Goal: Task Accomplishment & Management: Manage account settings

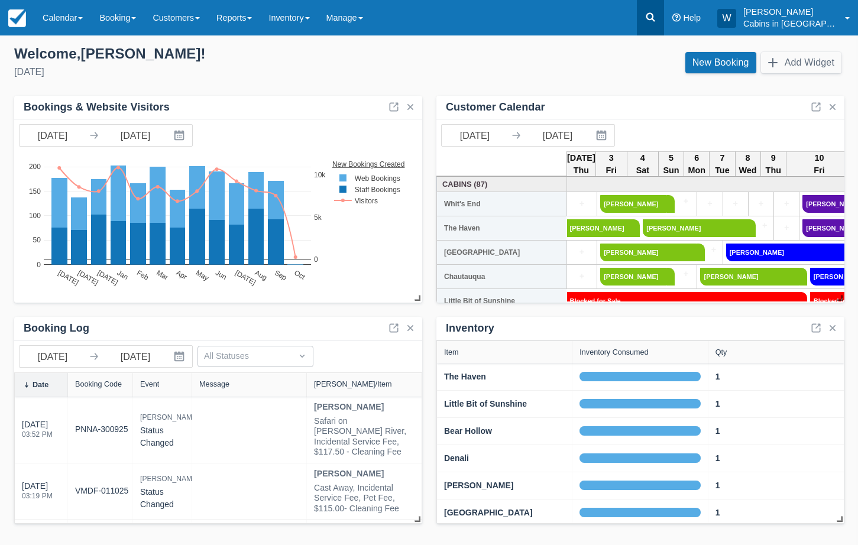
click at [655, 20] on icon at bounding box center [650, 17] width 9 height 9
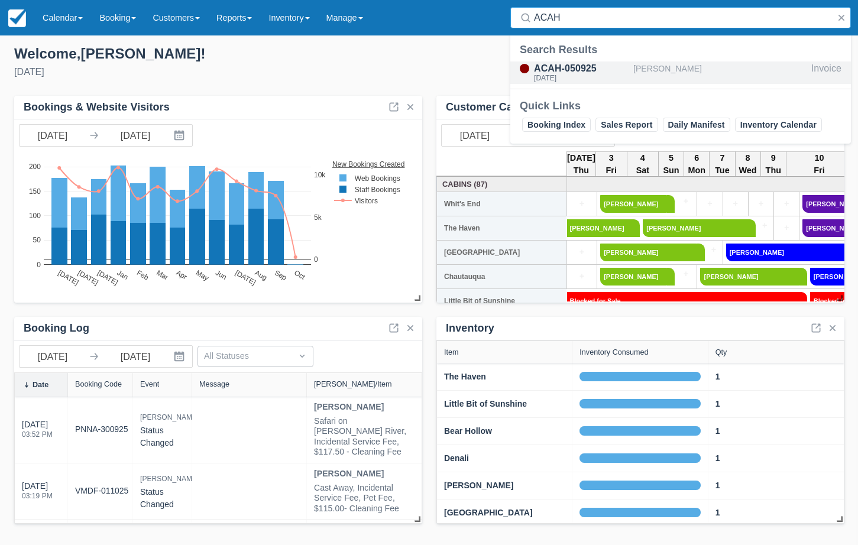
type input "ACAH"
click at [582, 77] on div "Fri Oct 24 2025" at bounding box center [581, 77] width 95 height 7
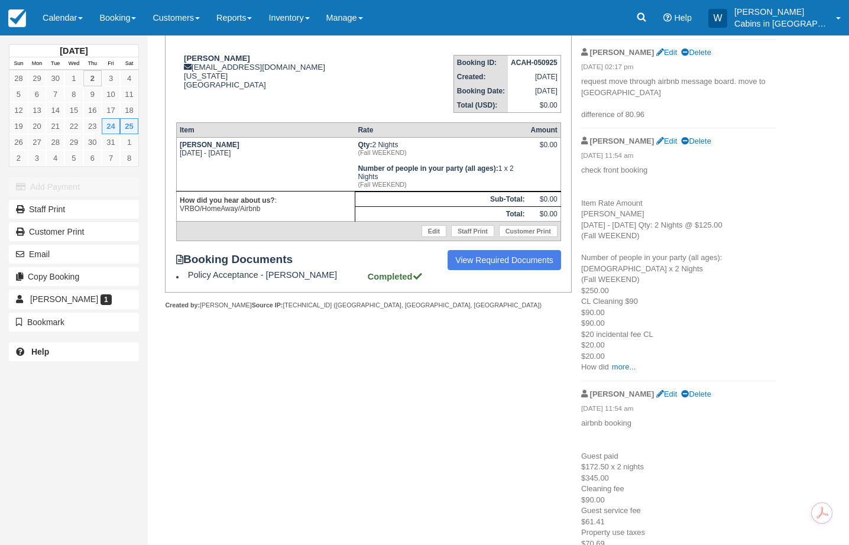
scroll to position [177, 0]
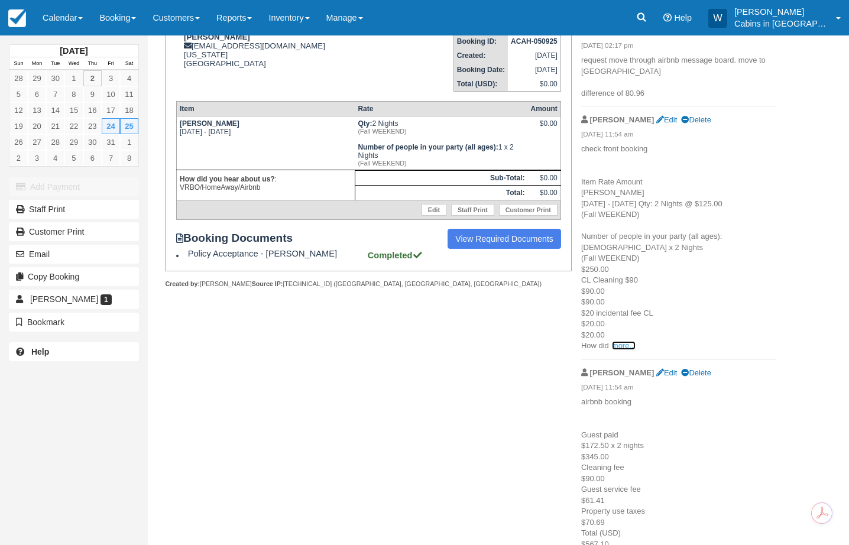
click at [626, 349] on link "more..." at bounding box center [624, 345] width 24 height 9
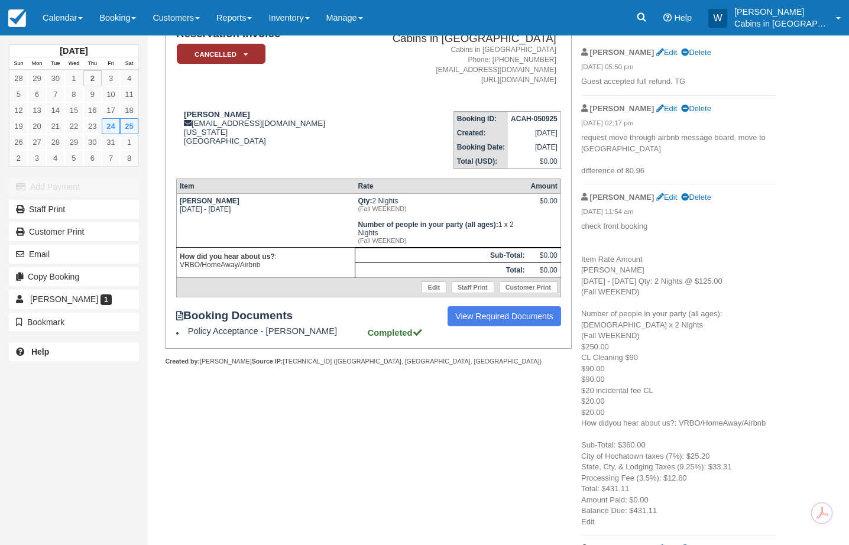
scroll to position [0, 0]
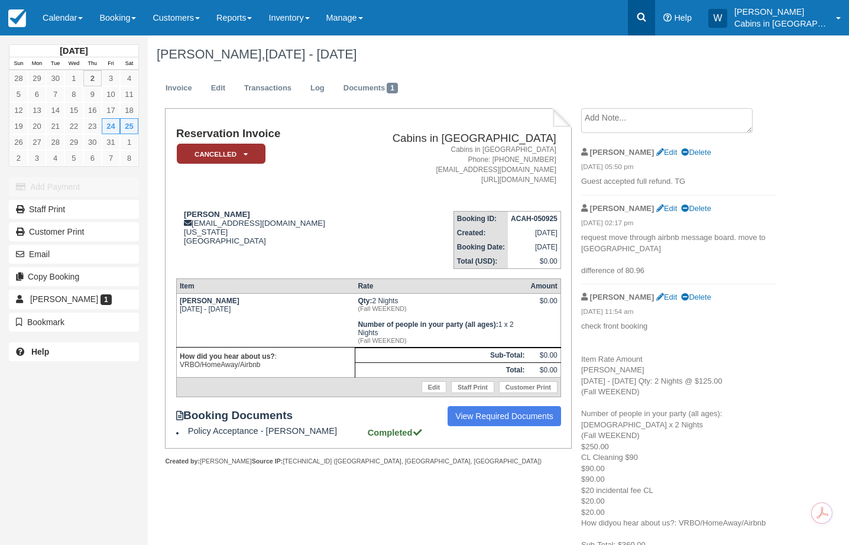
click at [653, 11] on link at bounding box center [641, 17] width 27 height 35
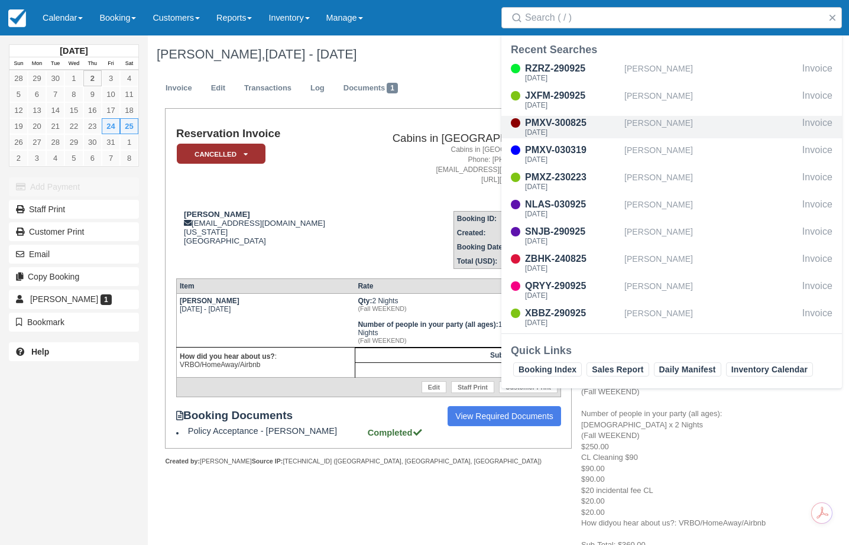
click at [575, 129] on div "Thu Oct 30 2025" at bounding box center [572, 132] width 95 height 7
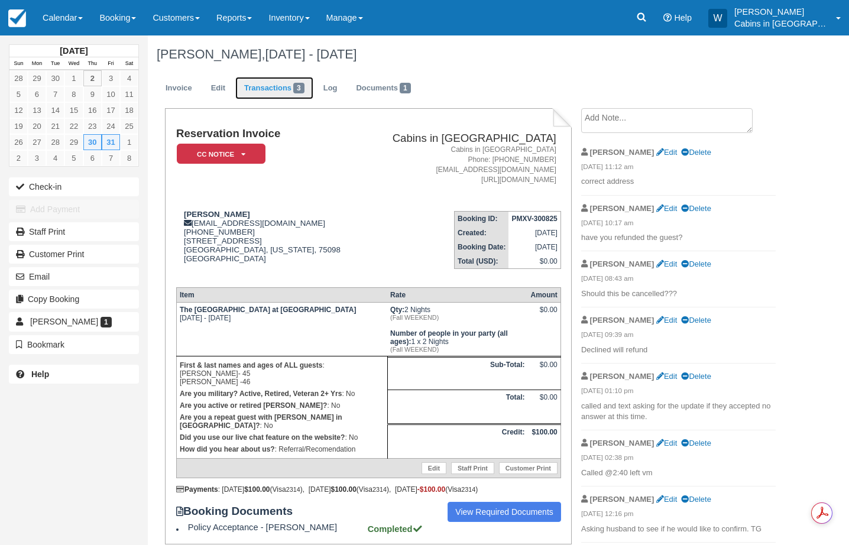
click at [271, 87] on link "Transactions 3" at bounding box center [274, 88] width 78 height 23
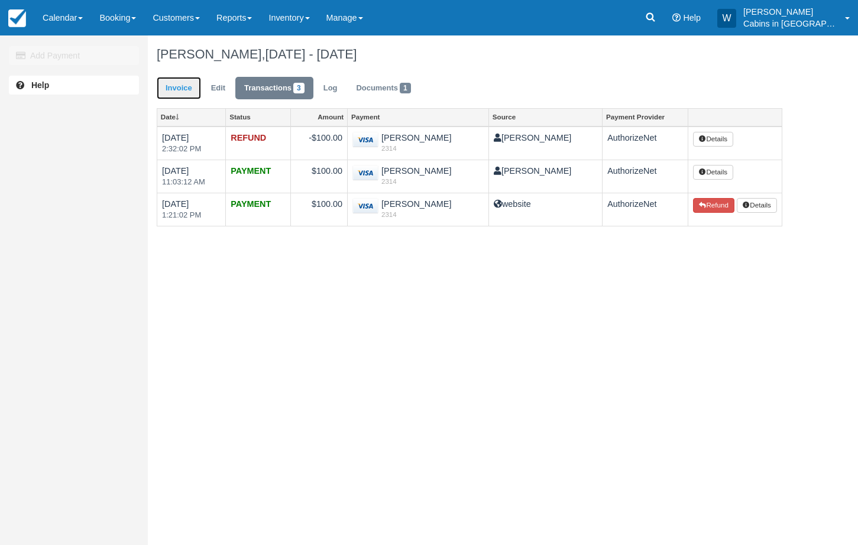
click at [178, 83] on link "Invoice" at bounding box center [179, 88] width 44 height 23
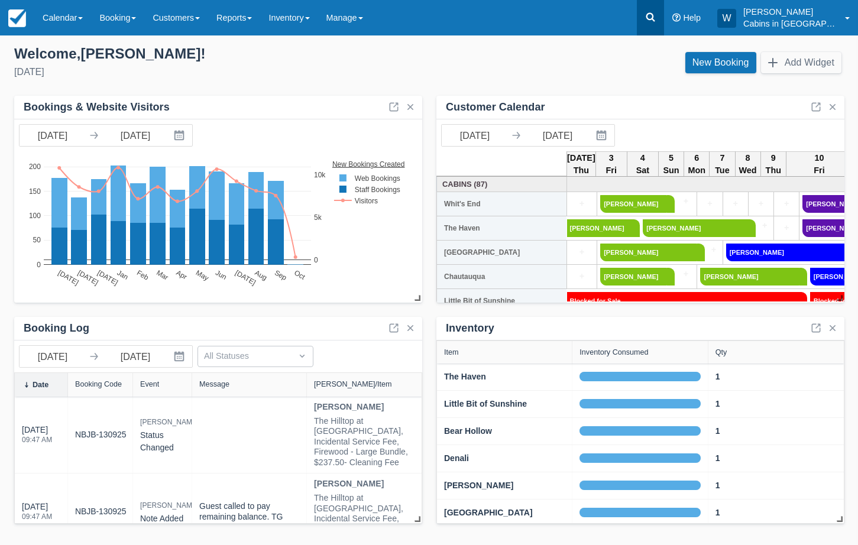
click at [656, 22] on icon at bounding box center [650, 17] width 12 height 12
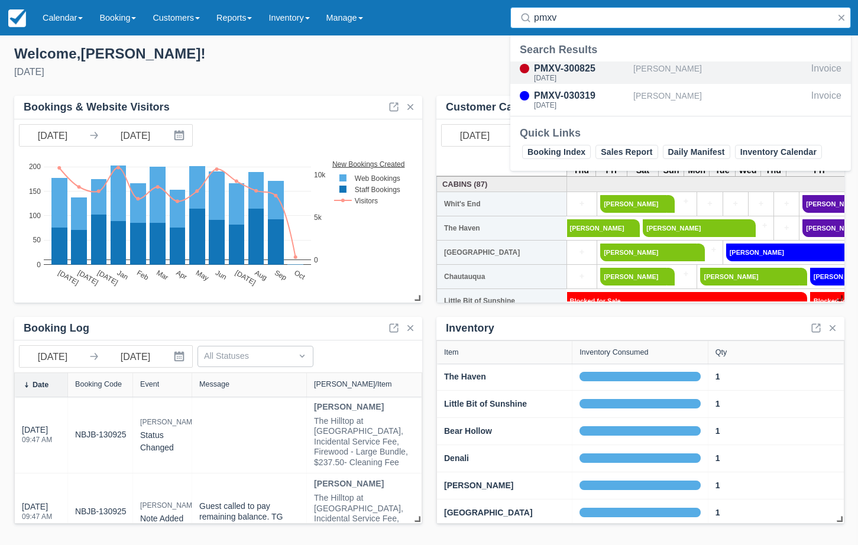
type input "pmxv"
click at [632, 67] on div "PMXV-300825 Thu Oct 30 2025" at bounding box center [571, 72] width 123 height 22
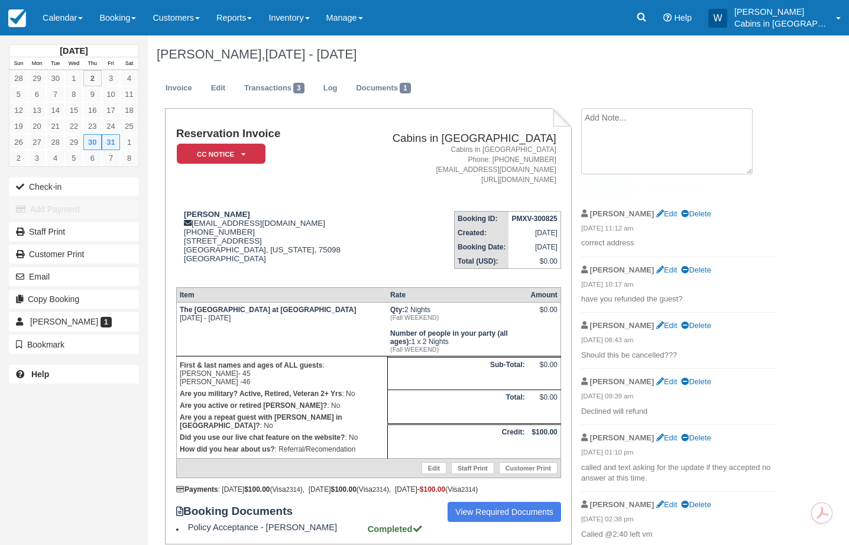
click at [627, 112] on textarea at bounding box center [666, 141] width 171 height 66
type textarea "ck # 22691 sent 10/02/2025"
click at [605, 192] on button "Create" at bounding box center [607, 188] width 53 height 20
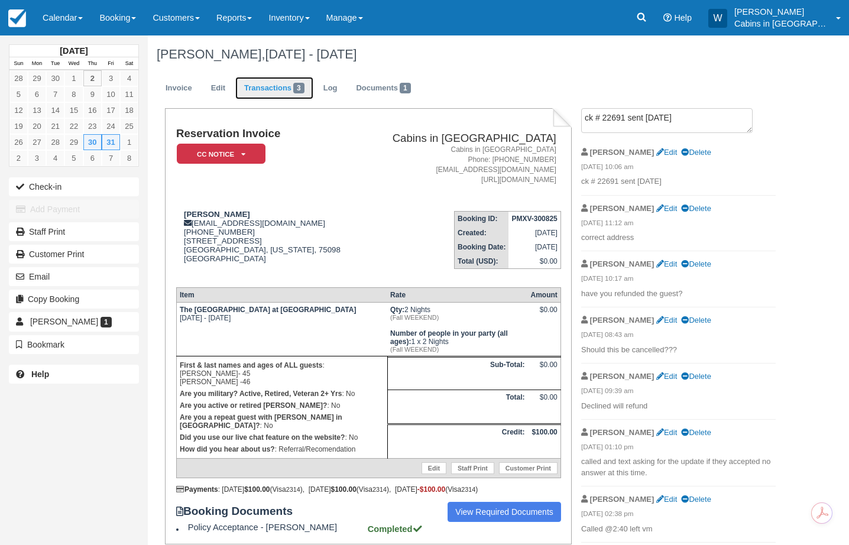
click at [266, 97] on link "Transactions 3" at bounding box center [274, 88] width 78 height 23
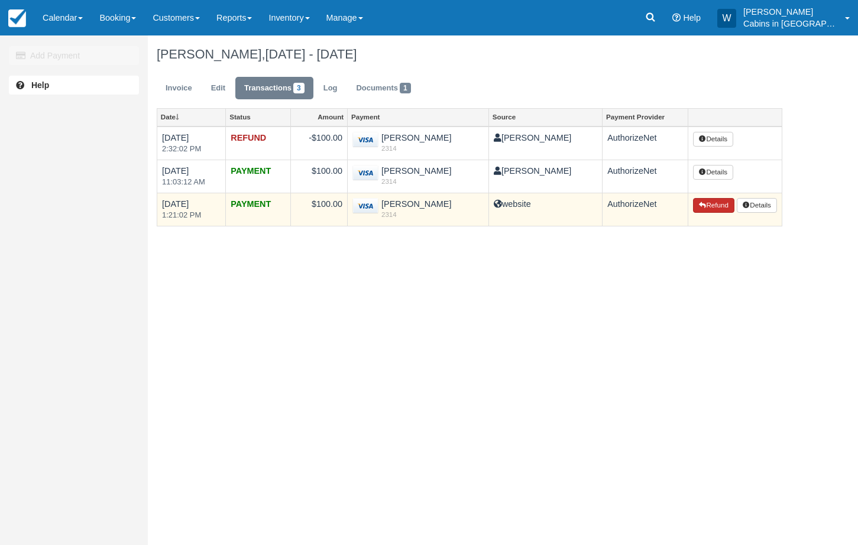
click at [718, 206] on button "Refund" at bounding box center [713, 205] width 41 height 15
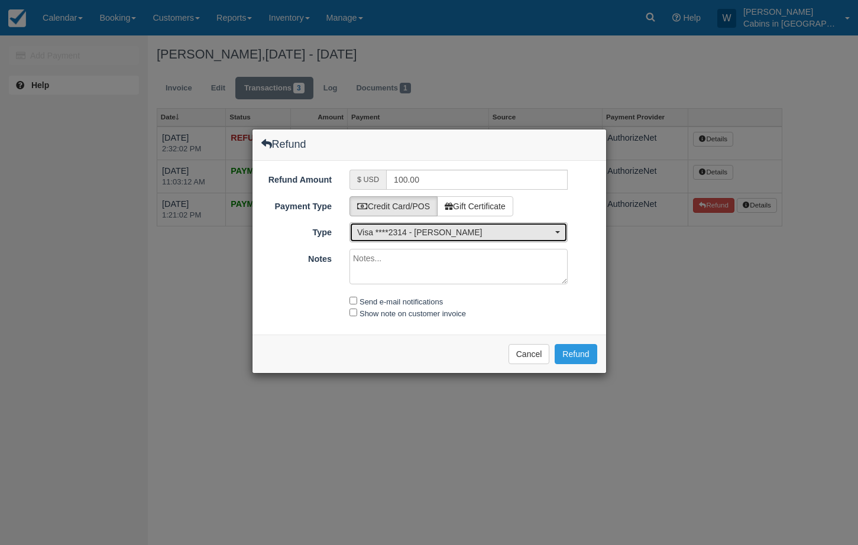
click at [556, 233] on span "button" at bounding box center [557, 232] width 5 height 2
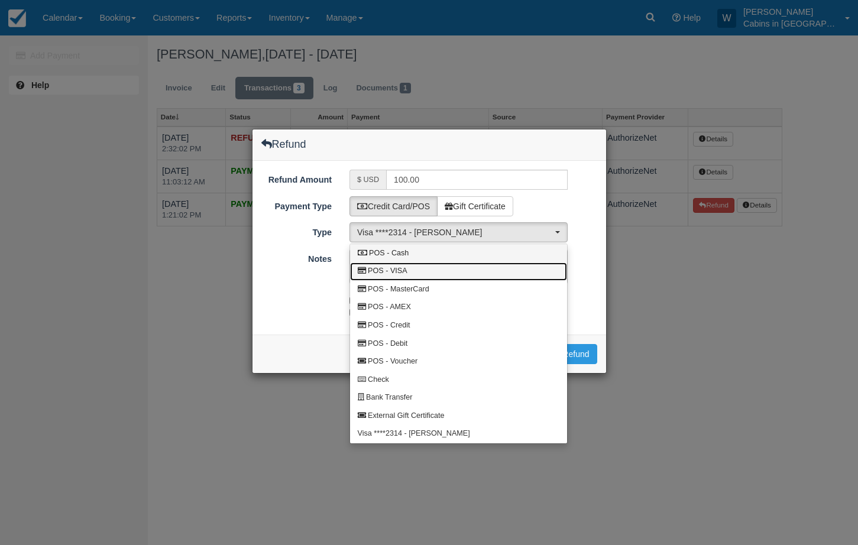
drag, startPoint x: 530, startPoint y: 271, endPoint x: 530, endPoint y: 258, distance: 13.0
click at [530, 258] on ul "POS - Cash POS - VISA POS - MasterCard POS - AMEX POS - Credit POS - Debit POS …" at bounding box center [458, 343] width 217 height 199
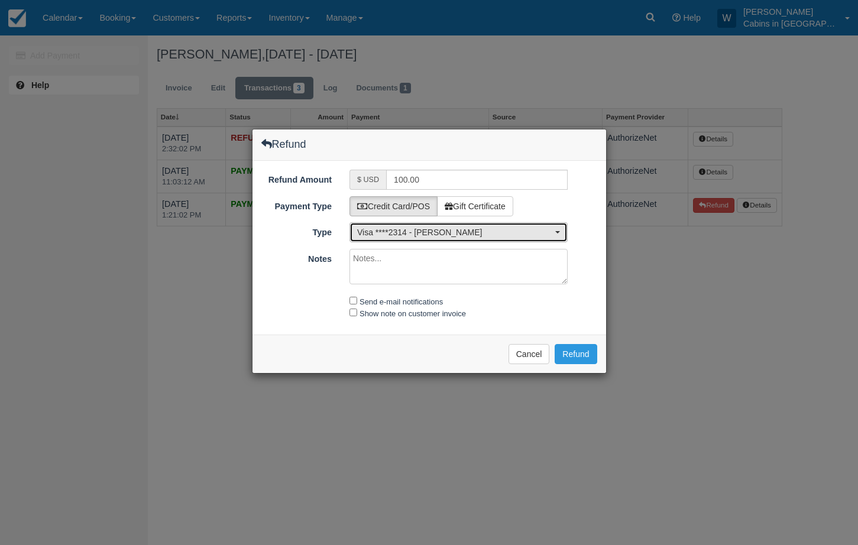
click at [559, 231] on span "button" at bounding box center [557, 232] width 5 height 2
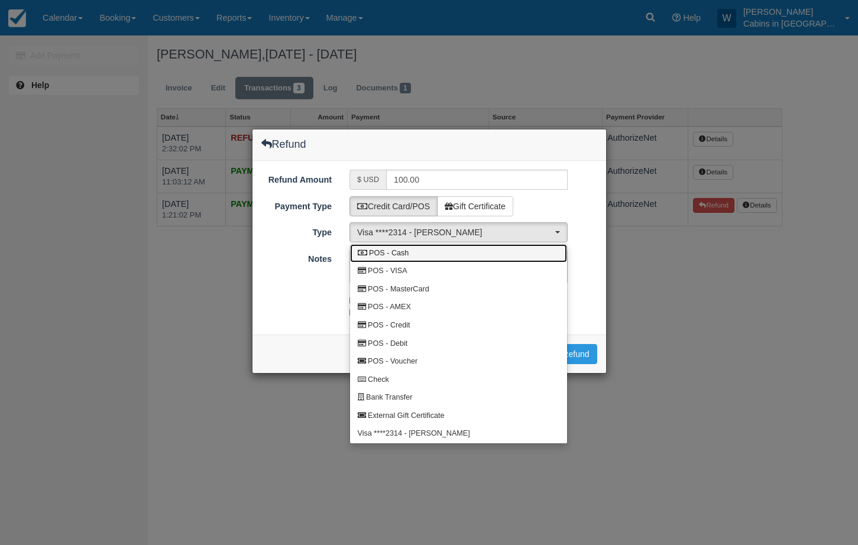
click at [394, 251] on span "POS - Cash" at bounding box center [389, 253] width 40 height 11
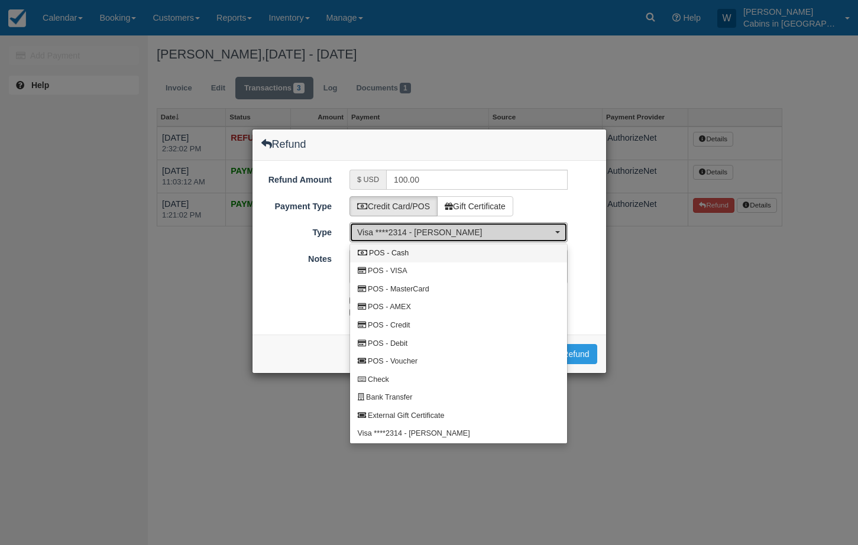
select select "CASH"
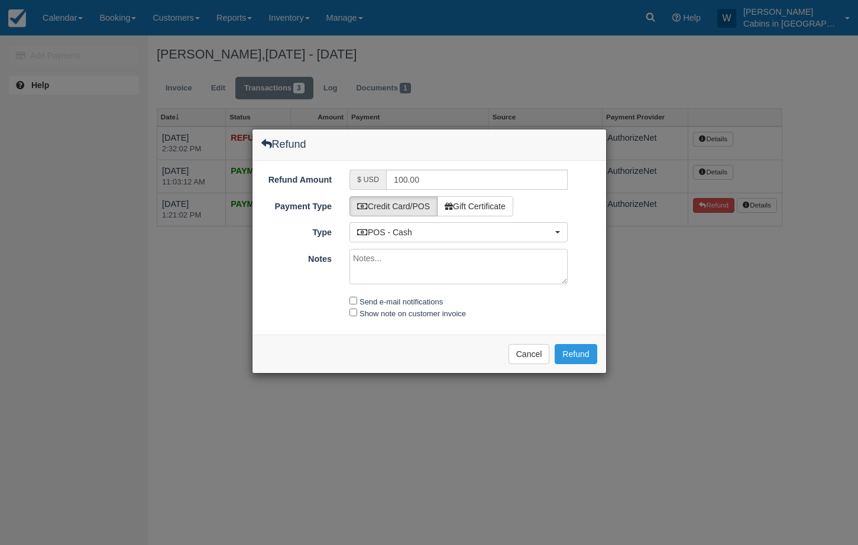
click at [388, 261] on textarea "Notes" at bounding box center [458, 266] width 218 height 35
click at [352, 302] on input "Send e-mail notifications" at bounding box center [353, 301] width 8 height 8
checkbox input "true"
click at [352, 313] on input "Show note on customer invoice" at bounding box center [353, 313] width 8 height 8
checkbox input "true"
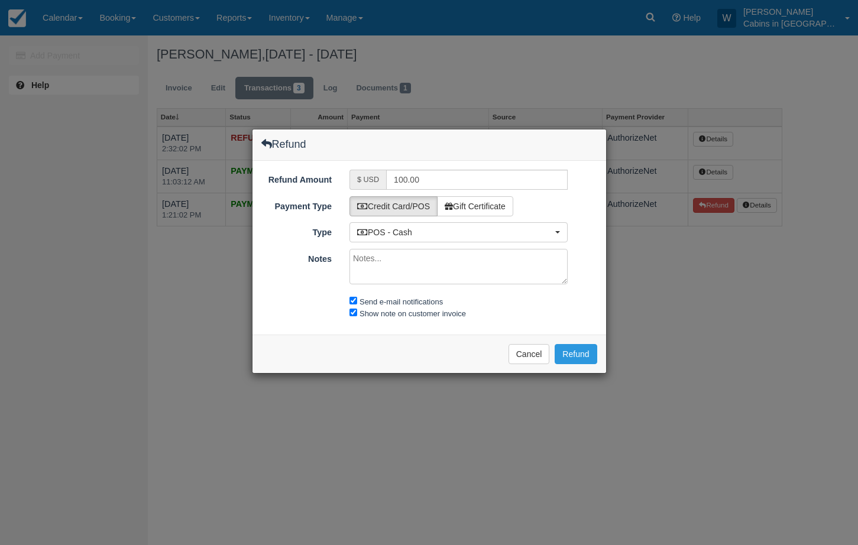
click at [465, 264] on textarea "Notes" at bounding box center [458, 266] width 218 height 35
type textarea "Ck # 222961 sent by mail"
click at [586, 349] on button "Refund" at bounding box center [576, 354] width 42 height 20
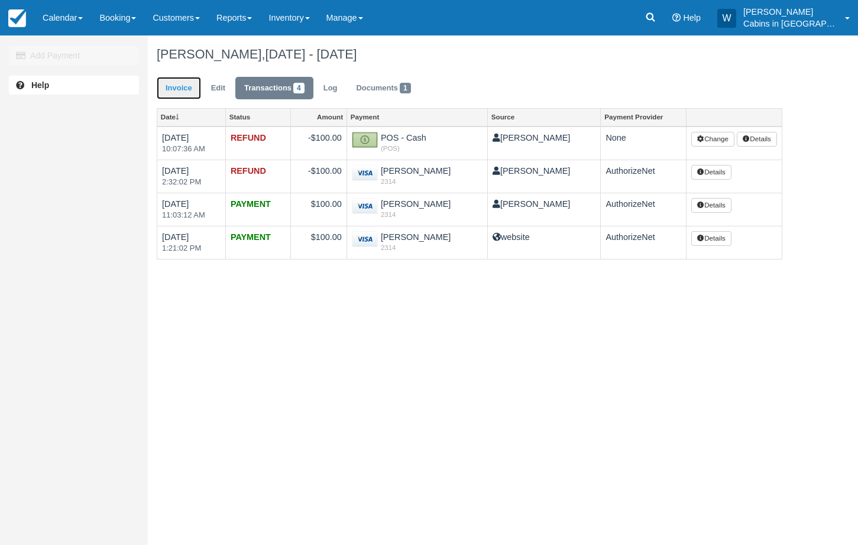
click at [186, 85] on link "Invoice" at bounding box center [179, 88] width 44 height 23
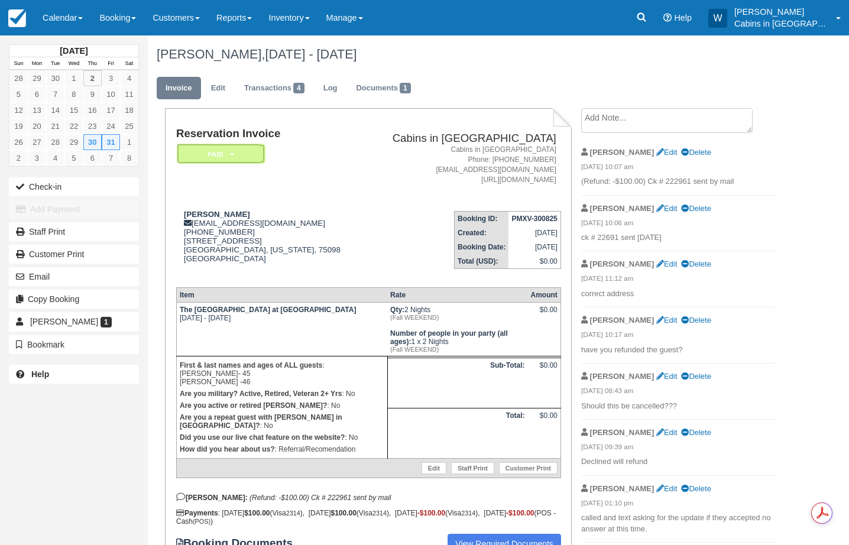
click at [235, 159] on em "Paid" at bounding box center [221, 154] width 89 height 21
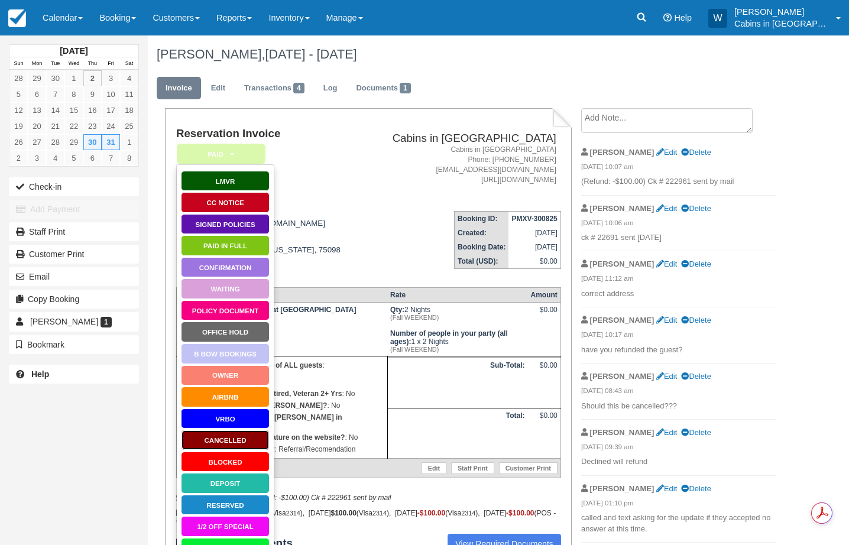
click at [235, 440] on link "Cancelled" at bounding box center [225, 440] width 89 height 21
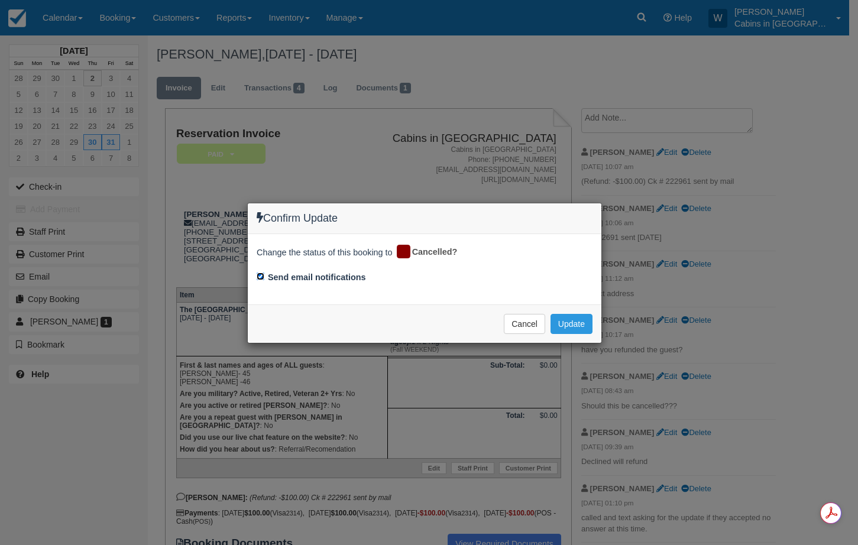
click at [259, 278] on input "Send email notifications" at bounding box center [261, 277] width 8 height 8
click at [257, 274] on input "Send email notifications" at bounding box center [261, 277] width 8 height 8
checkbox input "true"
click at [566, 319] on button "Update" at bounding box center [571, 324] width 42 height 20
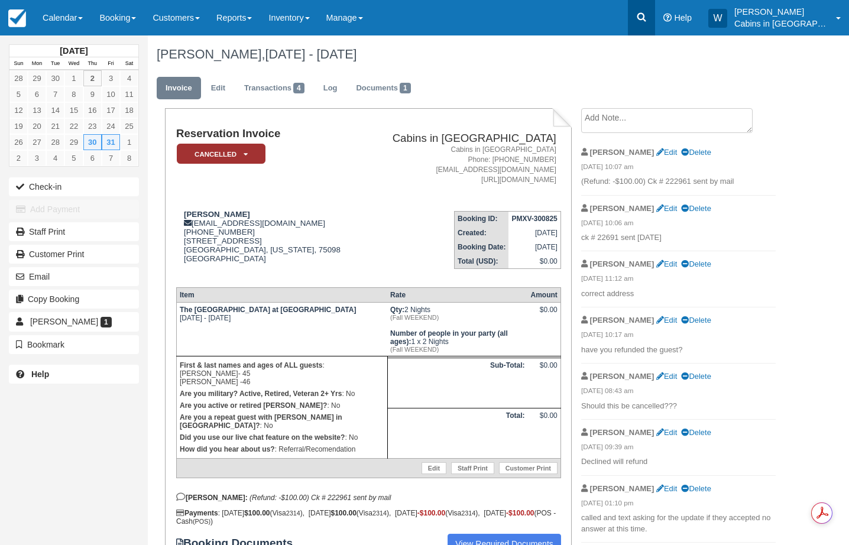
click at [646, 18] on icon at bounding box center [642, 17] width 12 height 12
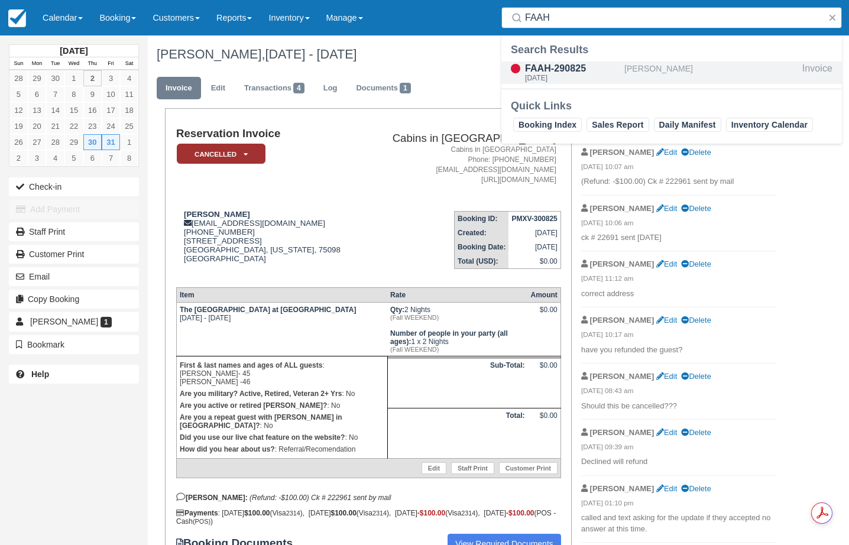
type input "FAAH"
click at [573, 72] on div "FAAH-290825" at bounding box center [572, 68] width 95 height 14
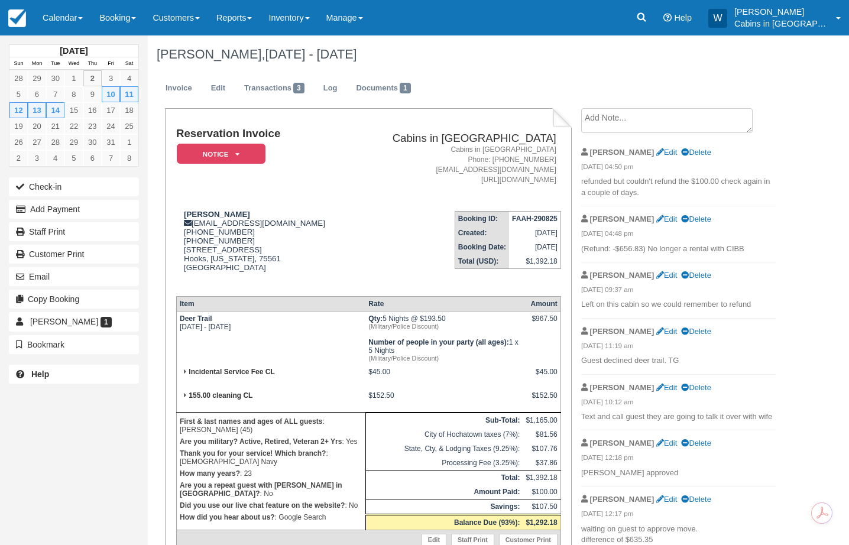
click at [612, 119] on textarea at bounding box center [666, 120] width 171 height 25
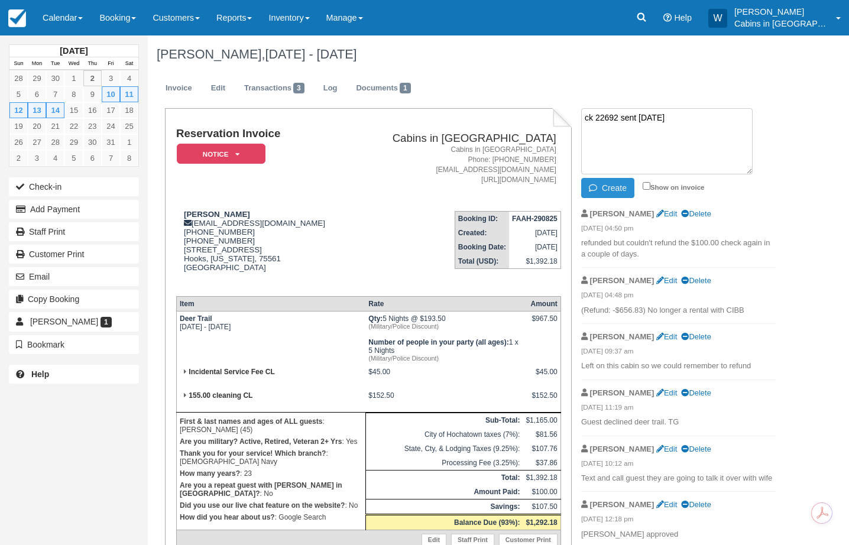
type textarea "ck 22692 sent 10/02/2025"
click at [618, 194] on button "Create" at bounding box center [607, 188] width 53 height 20
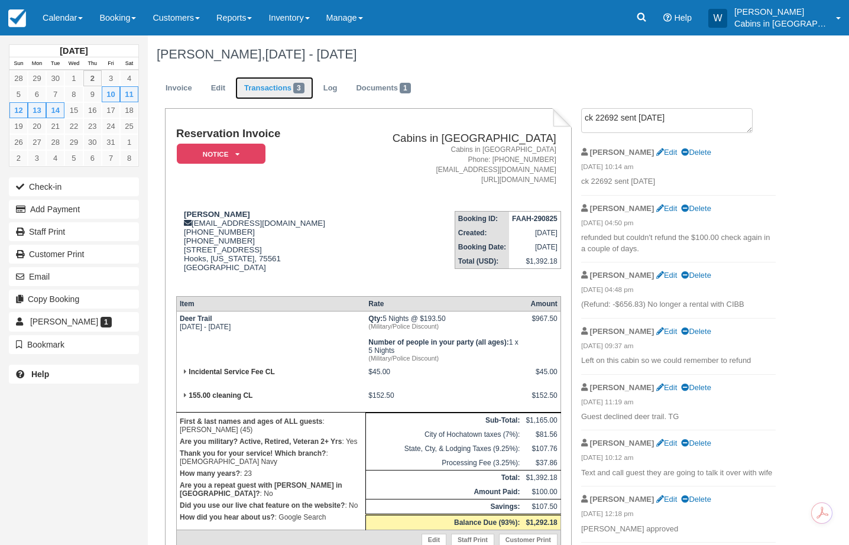
click at [297, 88] on span "3" at bounding box center [298, 88] width 11 height 11
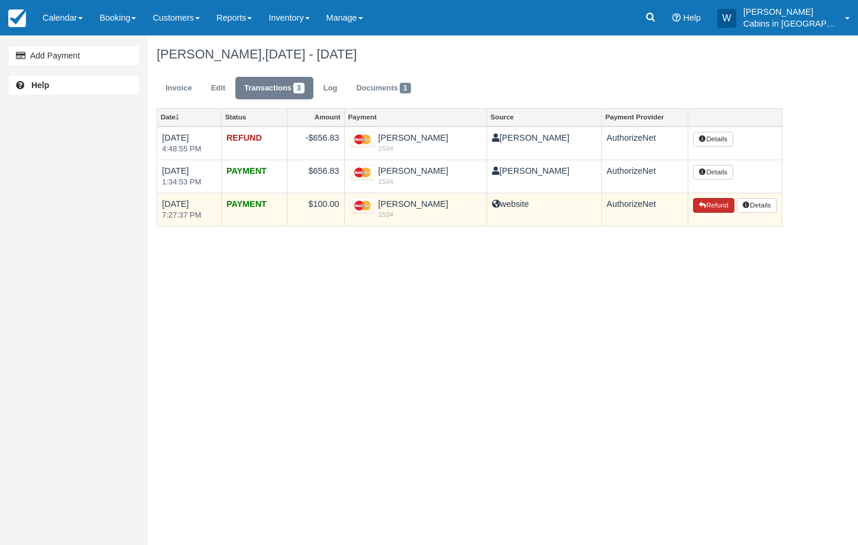
click at [711, 204] on button "Refund" at bounding box center [713, 205] width 41 height 15
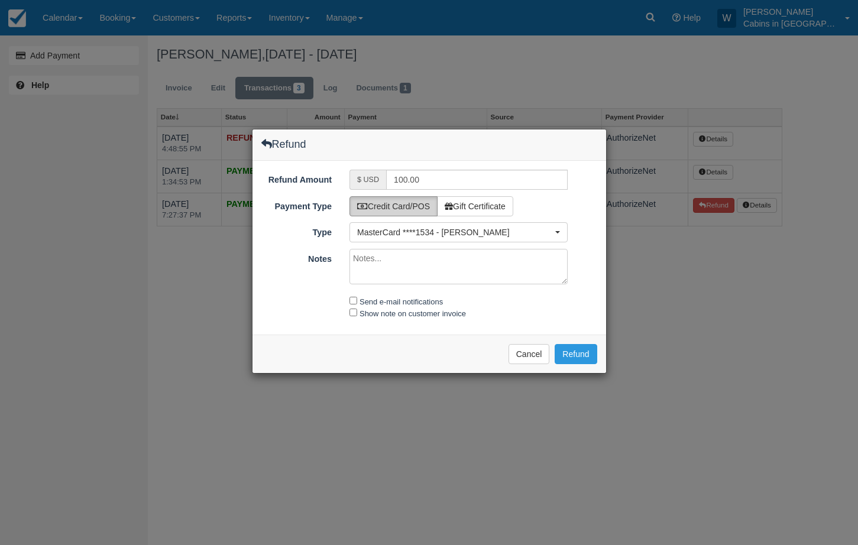
click at [407, 205] on label "Credit Card/POS" at bounding box center [393, 206] width 88 height 20
click at [430, 203] on label "Credit Card/POS" at bounding box center [393, 206] width 88 height 20
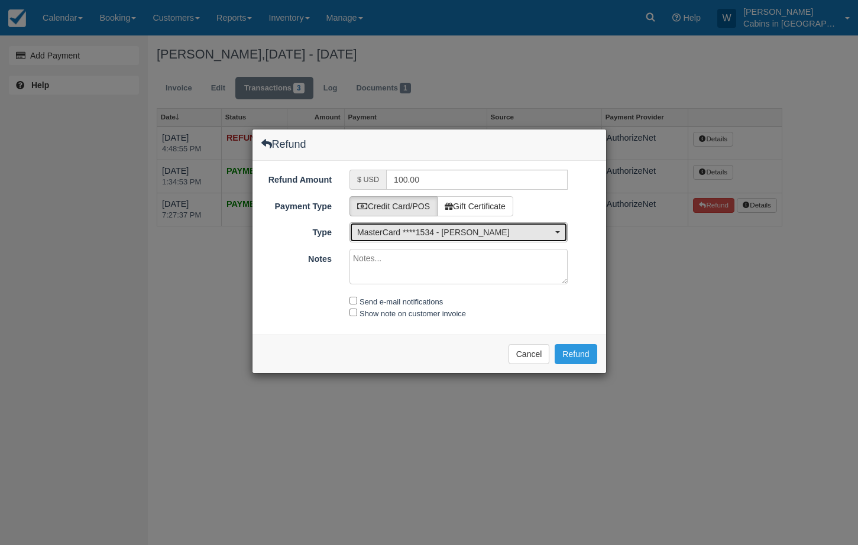
click at [390, 234] on span "MasterCard ****1534 - Joseph Dail Bishop" at bounding box center [454, 232] width 195 height 12
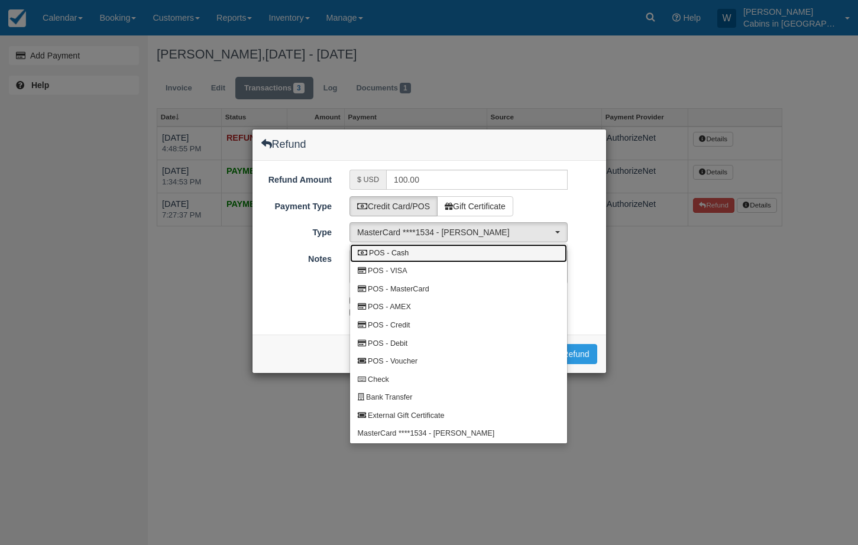
click at [382, 253] on span "POS - Cash" at bounding box center [389, 253] width 40 height 11
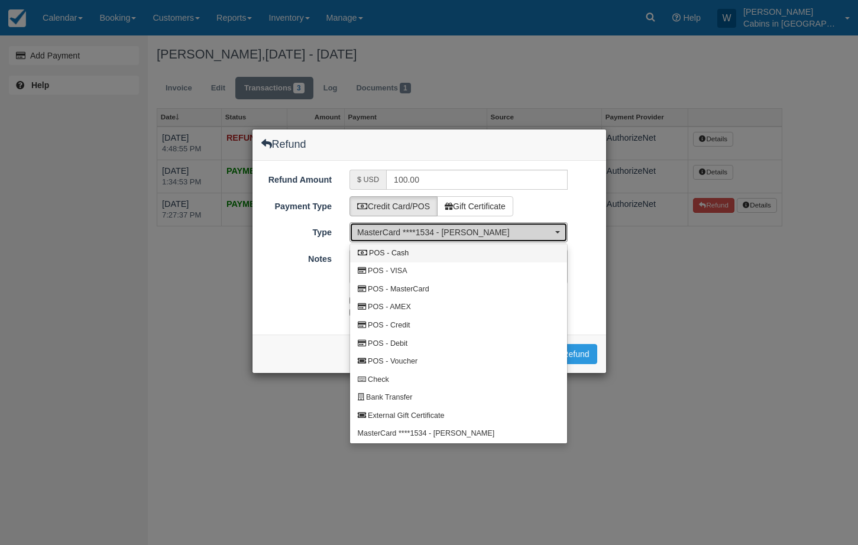
select select "CASH"
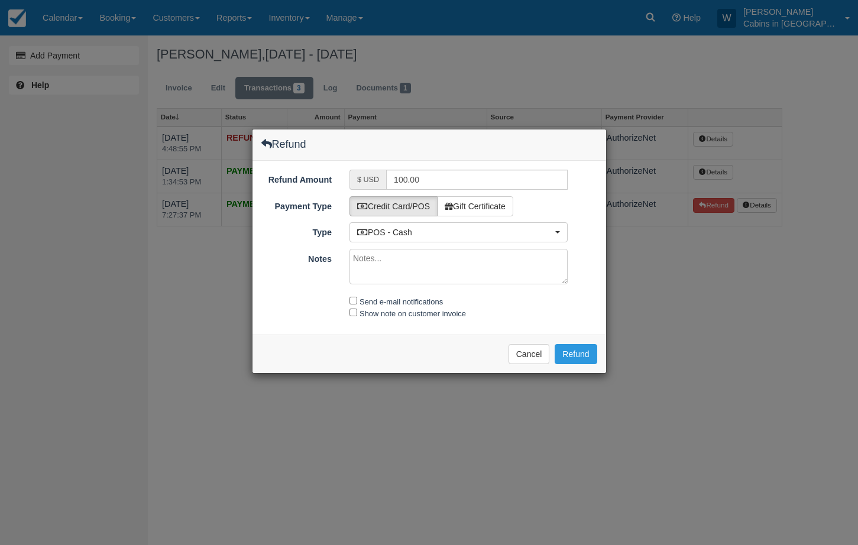
click at [380, 260] on textarea "Notes" at bounding box center [458, 266] width 218 height 35
type textarea "ck 22692 sent"
click at [352, 300] on input "Send e-mail notifications" at bounding box center [353, 301] width 8 height 8
checkbox input "true"
click at [352, 309] on input "Show note on customer invoice" at bounding box center [353, 313] width 8 height 8
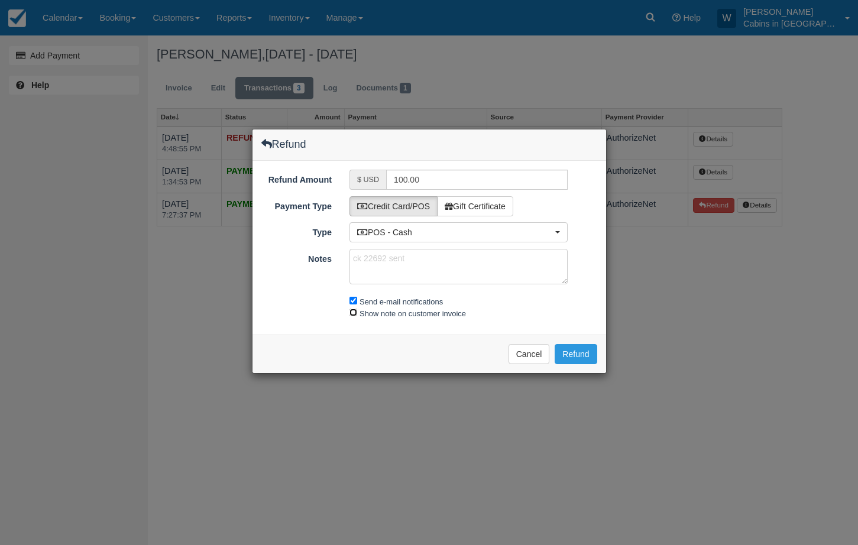
checkbox input "true"
click at [570, 346] on button "Refund" at bounding box center [576, 354] width 42 height 20
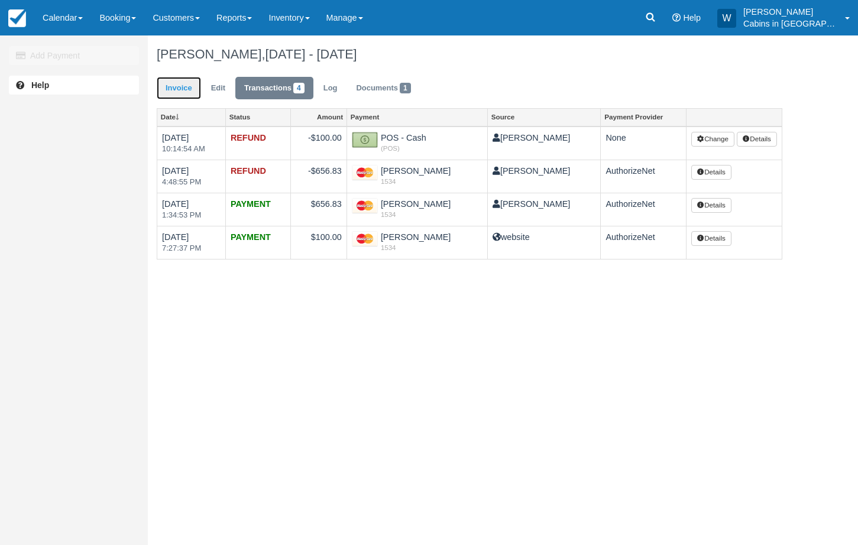
click at [184, 86] on link "Invoice" at bounding box center [179, 88] width 44 height 23
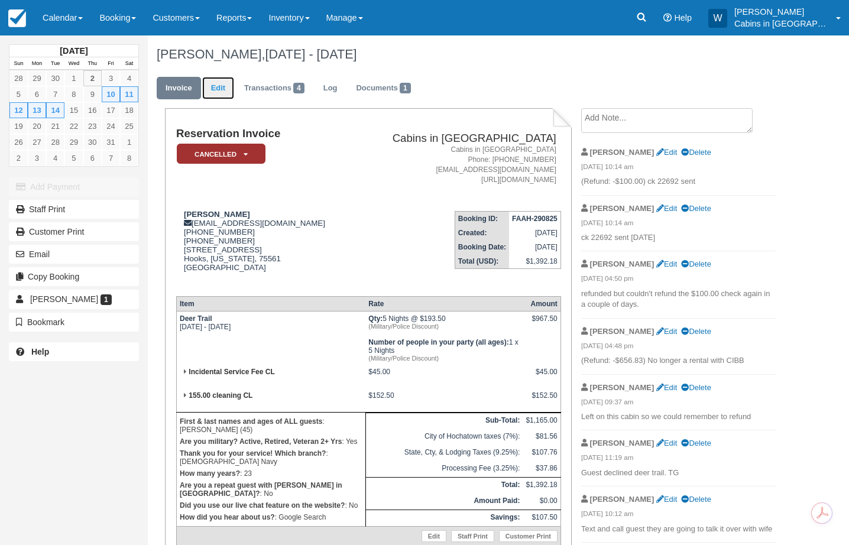
click at [216, 91] on link "Edit" at bounding box center [218, 88] width 32 height 23
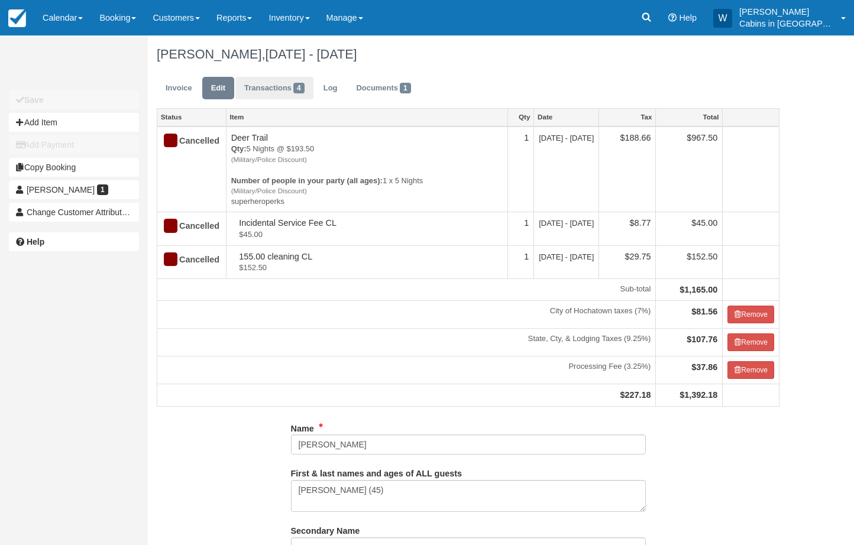
type input "(214) 535-1584"
click at [184, 90] on link "Invoice" at bounding box center [179, 88] width 44 height 23
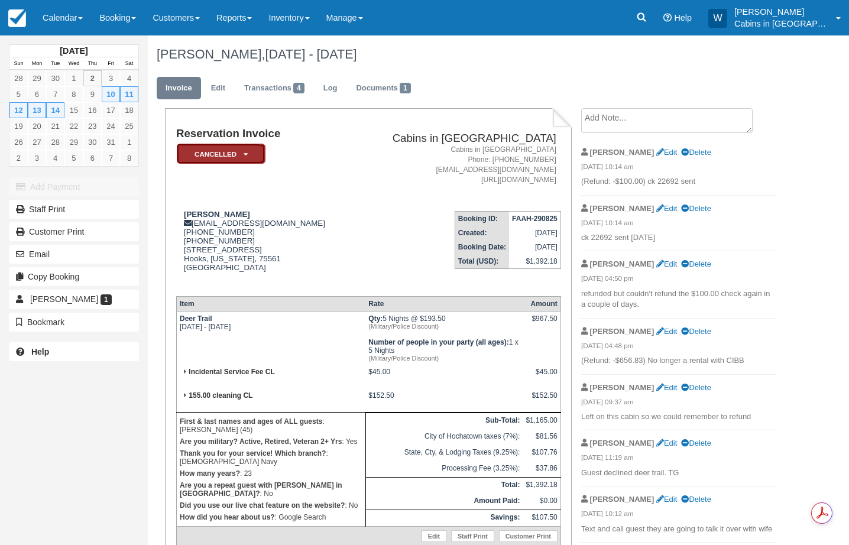
click at [227, 151] on em "Cancelled" at bounding box center [221, 154] width 89 height 21
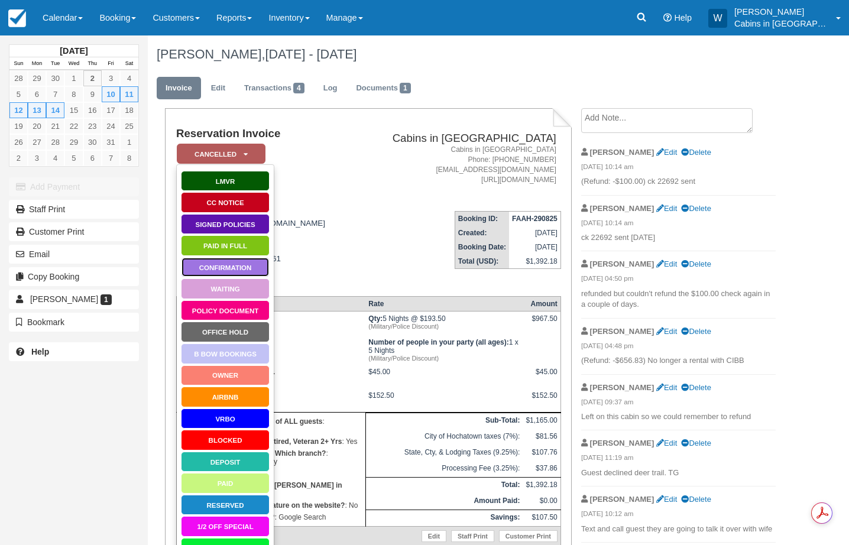
click at [220, 262] on link "Confirmation" at bounding box center [225, 267] width 89 height 21
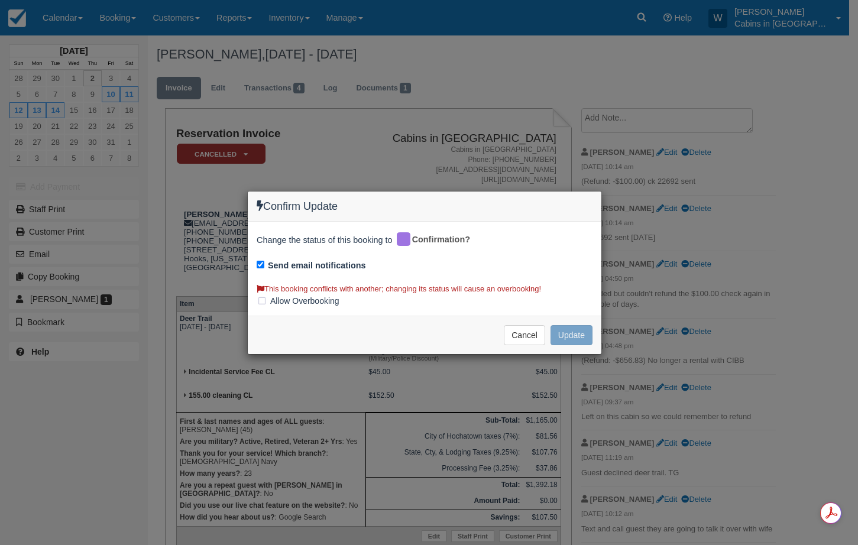
click at [568, 333] on button "Update" at bounding box center [571, 335] width 42 height 20
click at [530, 338] on button "Cancel" at bounding box center [524, 335] width 41 height 20
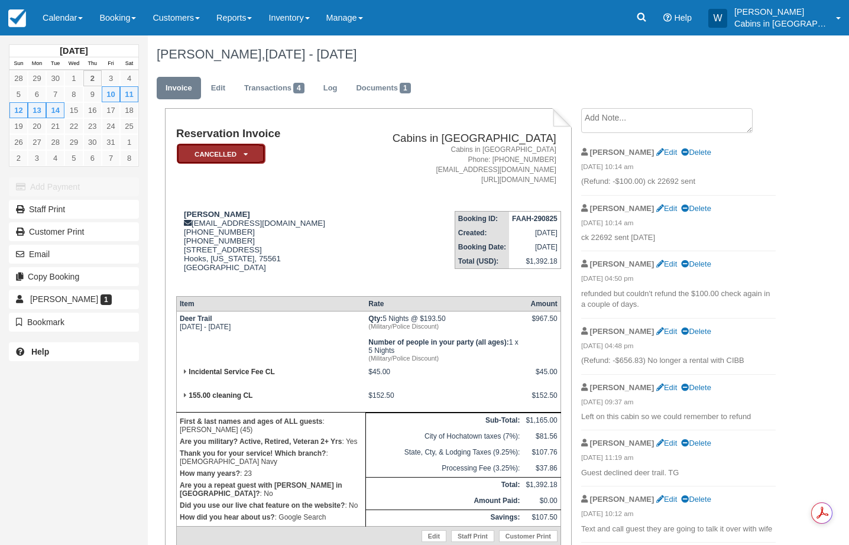
click at [205, 161] on em "Cancelled" at bounding box center [221, 154] width 89 height 21
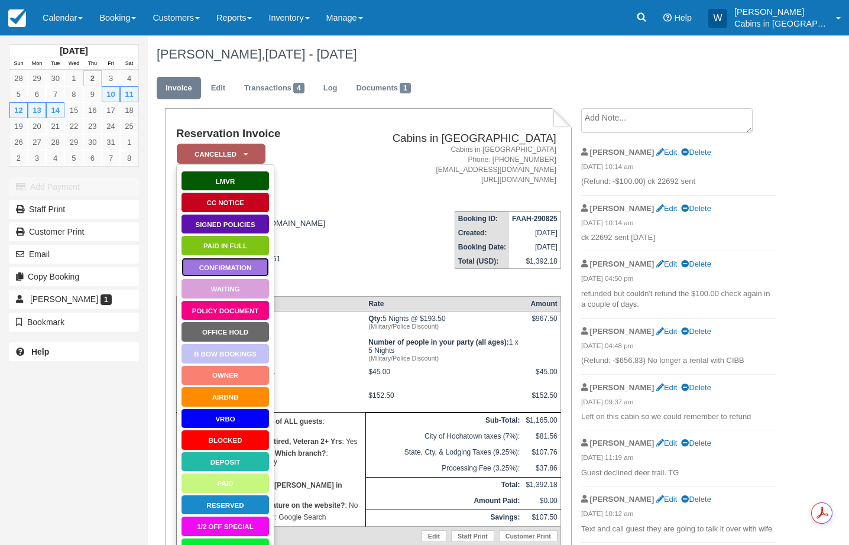
click at [213, 270] on link "Confirmation" at bounding box center [225, 267] width 89 height 21
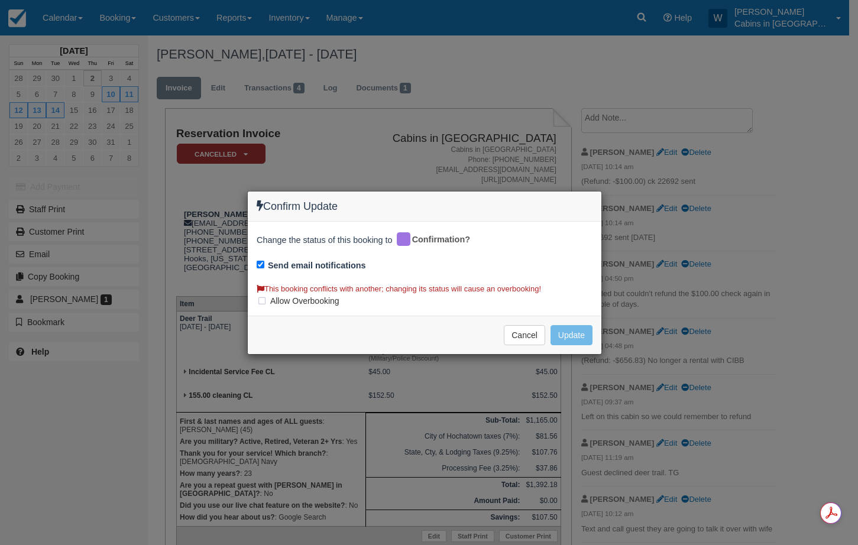
click at [260, 300] on label "Allow Overbooking" at bounding box center [302, 301] width 90 height 18
checkbox input "true"
click at [571, 331] on button "Update" at bounding box center [571, 335] width 42 height 20
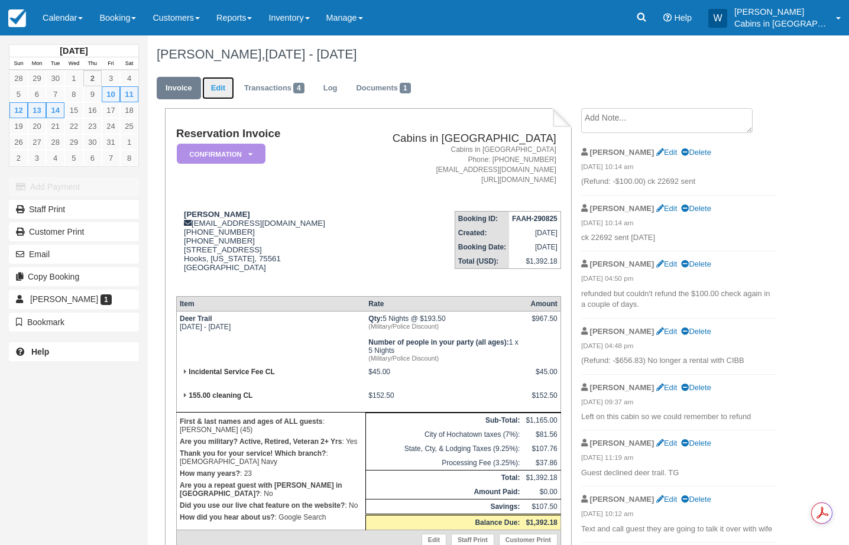
click at [218, 83] on link "Edit" at bounding box center [218, 88] width 32 height 23
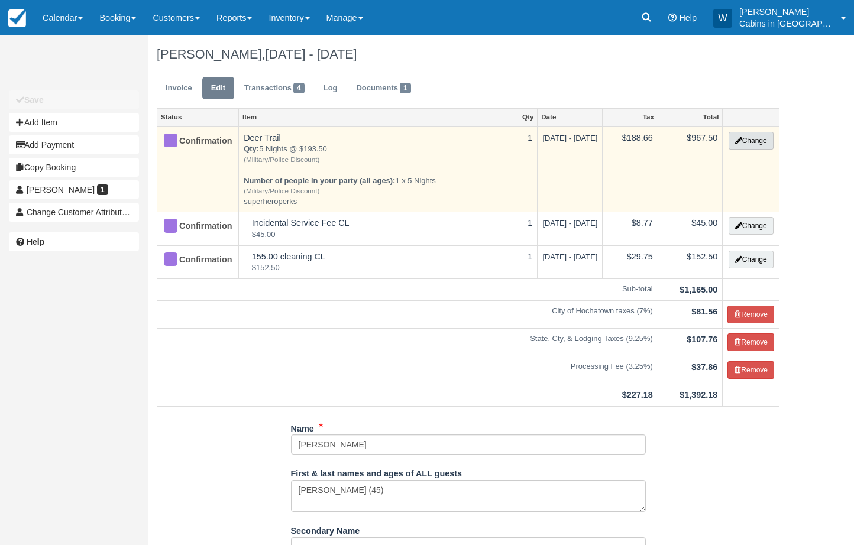
click at [748, 137] on button "Change" at bounding box center [750, 141] width 45 height 18
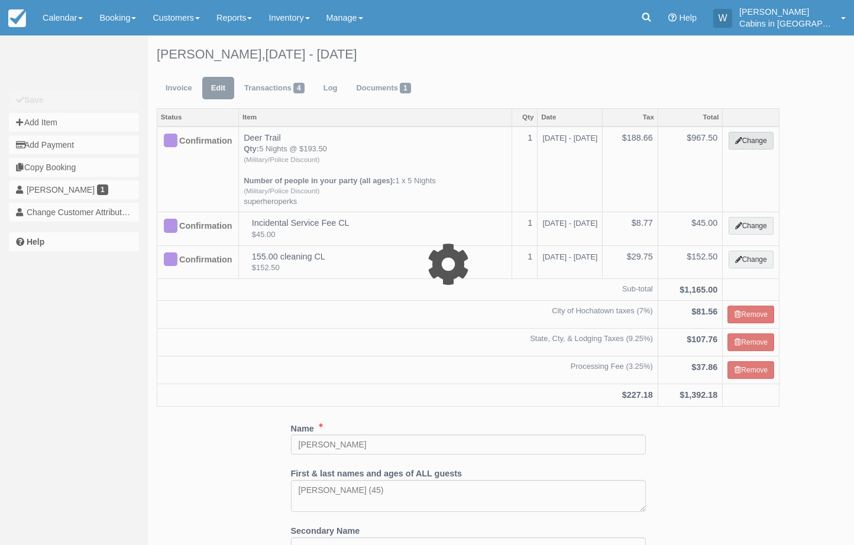
select select "1"
type input "967.50"
type input "superheroperks"
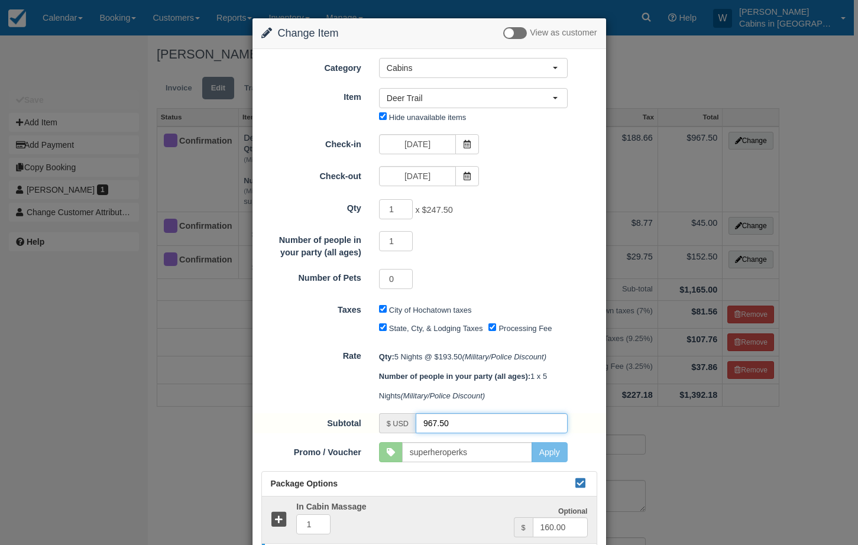
drag, startPoint x: 446, startPoint y: 428, endPoint x: 377, endPoint y: 422, distance: 70.0
click at [379, 422] on div "$ USD 967.50" at bounding box center [473, 423] width 189 height 20
type input "0.00"
click at [492, 330] on input "Processing Fee" at bounding box center [492, 327] width 8 height 8
checkbox input "false"
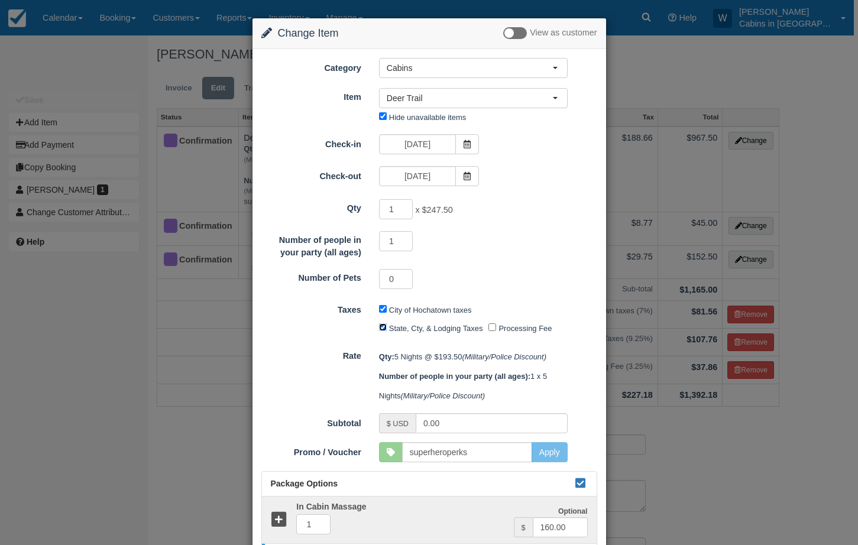
click at [380, 328] on input "State, Cty, & Lodging Taxes" at bounding box center [383, 327] width 8 height 8
checkbox input "false"
click at [380, 309] on input "City of Hochatown taxes" at bounding box center [383, 309] width 8 height 8
checkbox input "false"
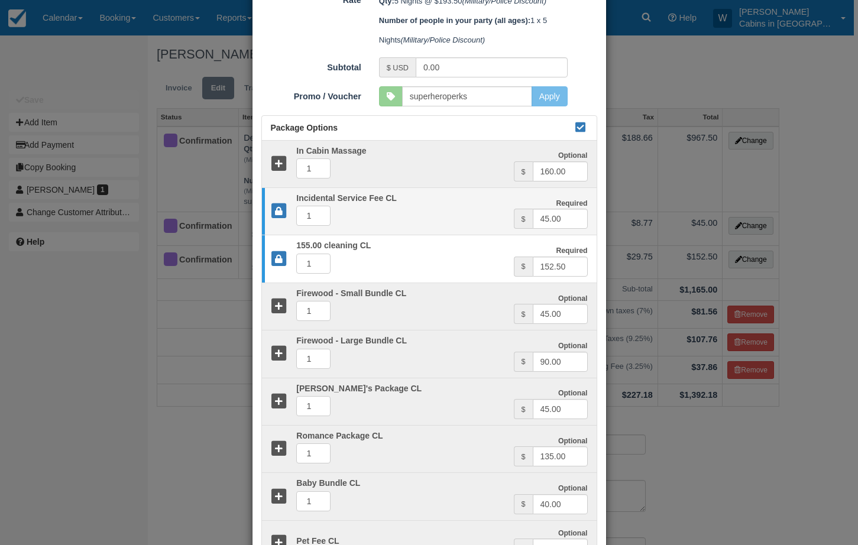
scroll to position [301, 0]
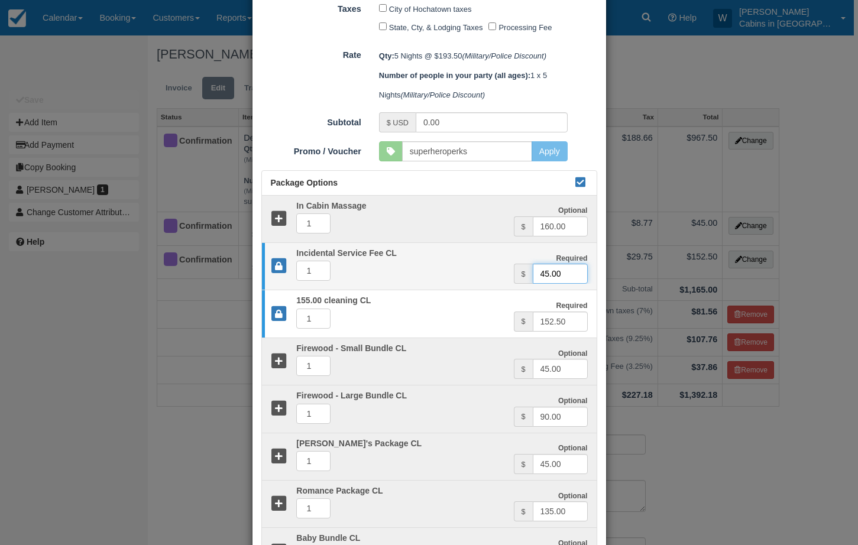
drag, startPoint x: 568, startPoint y: 280, endPoint x: 497, endPoint y: 280, distance: 70.9
click at [497, 280] on div "Required Incidental Service Fee CL 1 Required $ 45.00" at bounding box center [429, 266] width 335 height 35
type input "4"
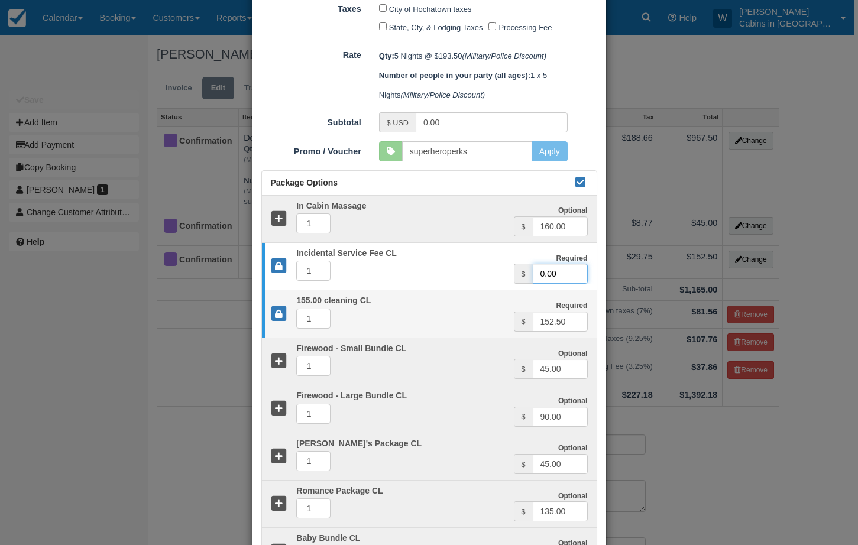
type input "0.00"
drag, startPoint x: 573, startPoint y: 324, endPoint x: 488, endPoint y: 323, distance: 85.1
click at [488, 323] on div "Required 155.00 cleaning CL 1 Required $ 152.50" at bounding box center [429, 313] width 335 height 35
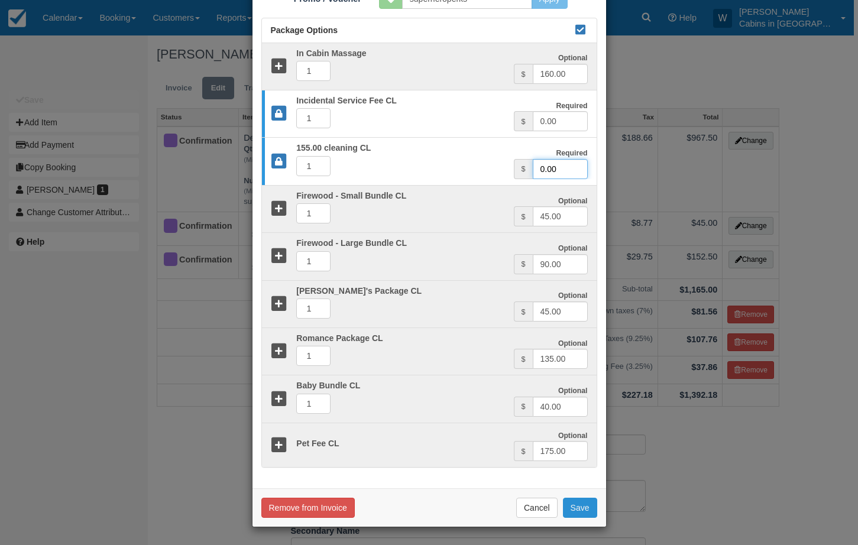
type input "0.00"
click at [579, 507] on button "Save" at bounding box center [580, 508] width 34 height 20
checkbox input "false"
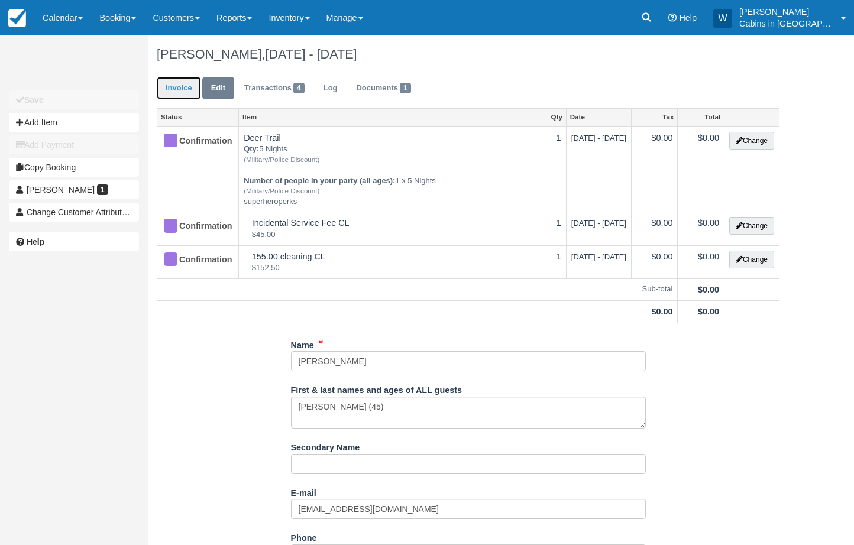
click at [179, 92] on link "Invoice" at bounding box center [179, 88] width 44 height 23
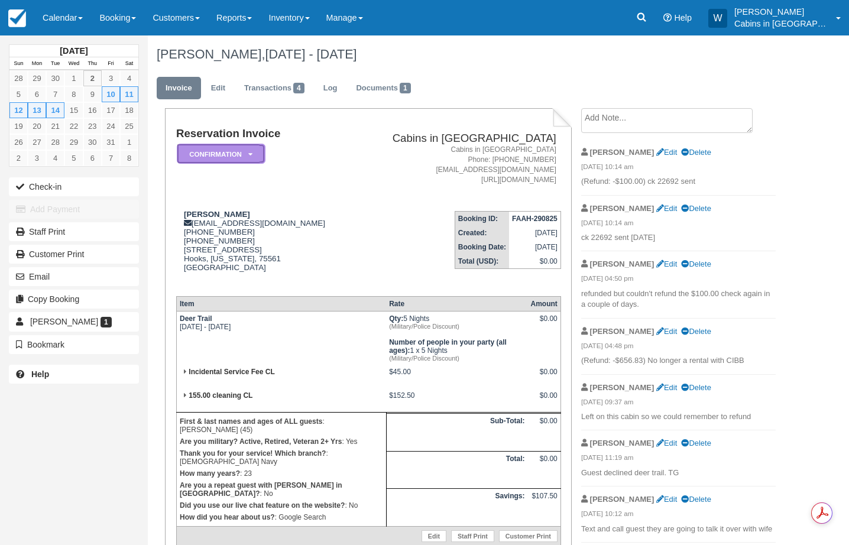
click at [253, 155] on em "Confirmation" at bounding box center [221, 154] width 89 height 21
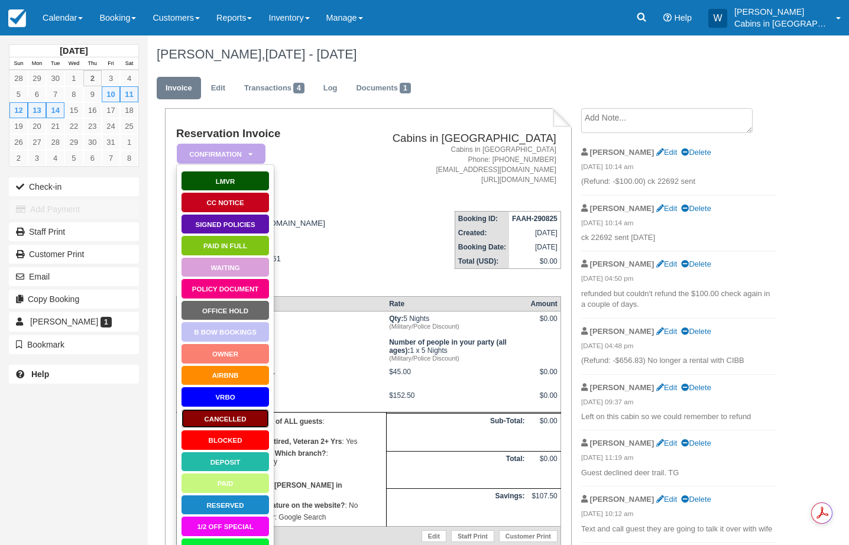
click at [225, 424] on link "Cancelled" at bounding box center [225, 419] width 89 height 21
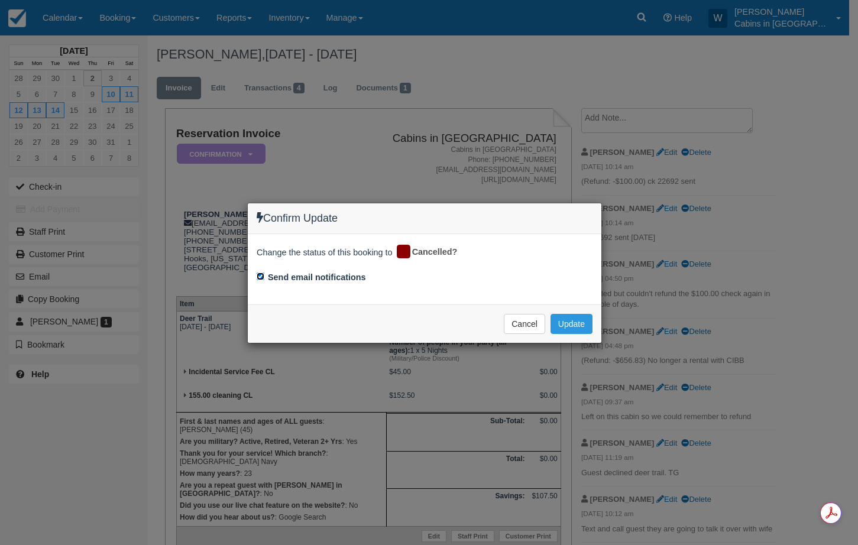
click at [260, 278] on input "Send email notifications" at bounding box center [261, 277] width 8 height 8
click at [262, 274] on input "Send email notifications" at bounding box center [261, 277] width 8 height 8
checkbox input "true"
click at [586, 323] on button "Update" at bounding box center [571, 324] width 42 height 20
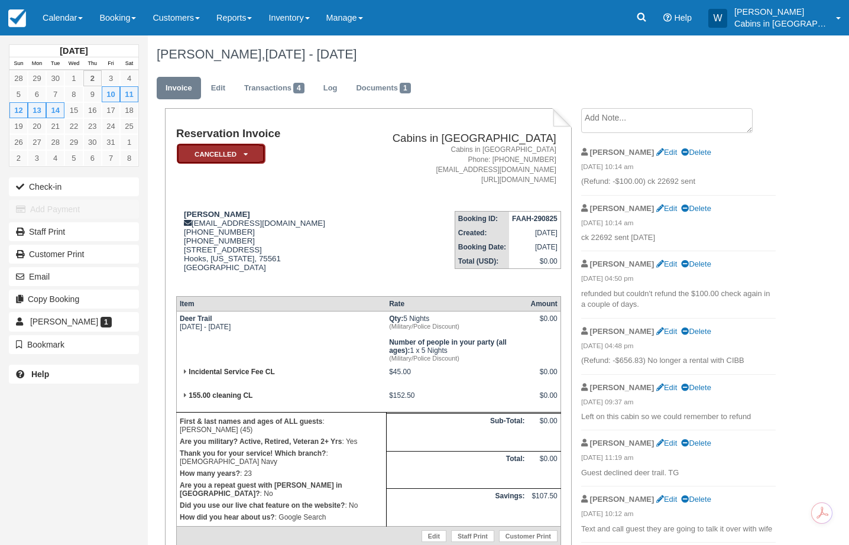
click at [249, 150] on em "Cancelled" at bounding box center [221, 154] width 89 height 21
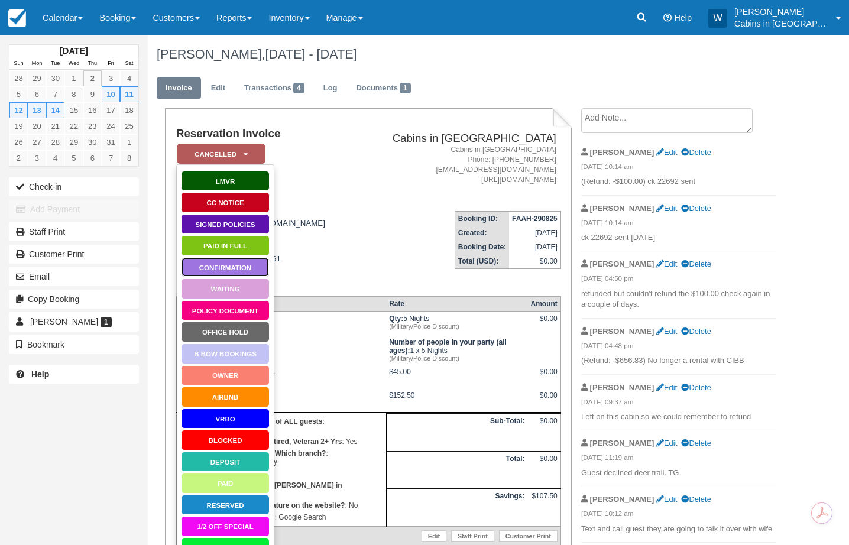
click at [228, 270] on link "Confirmation" at bounding box center [225, 267] width 89 height 21
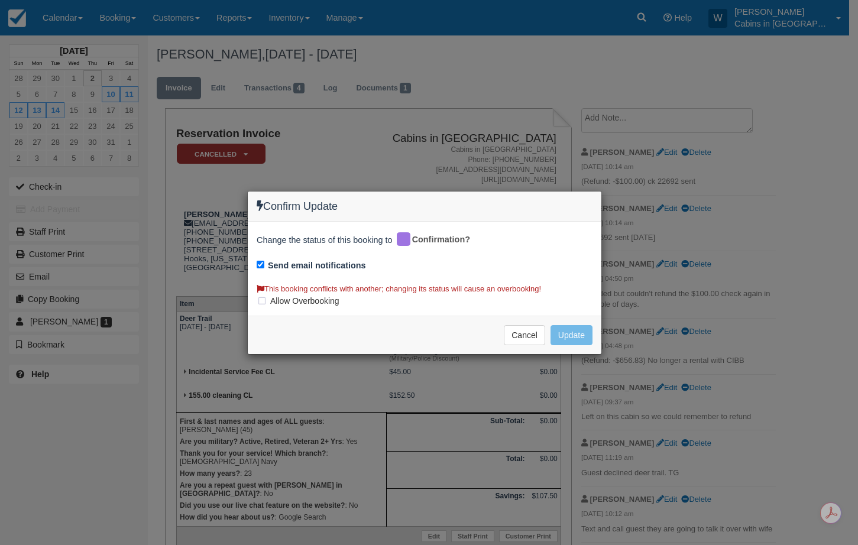
click at [261, 304] on label "Allow Overbooking" at bounding box center [302, 301] width 90 height 18
checkbox input "true"
click at [569, 330] on button "Update" at bounding box center [571, 335] width 42 height 20
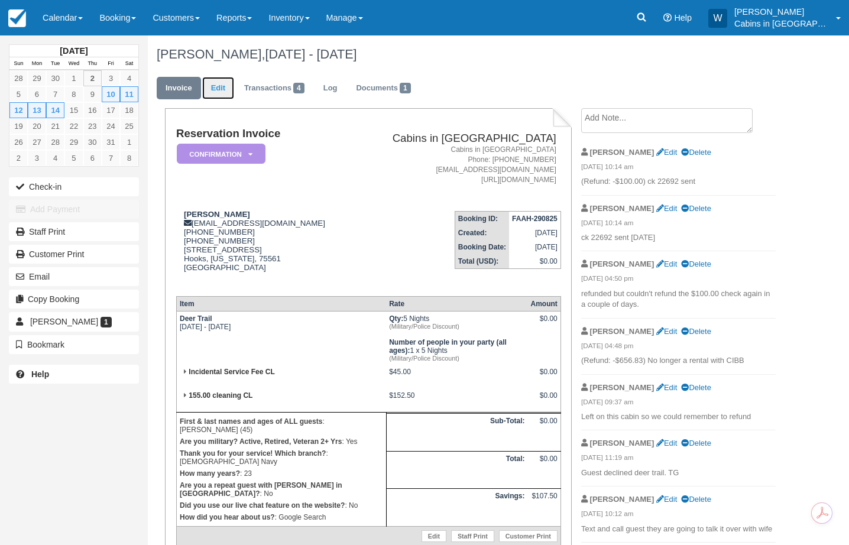
click at [219, 86] on link "Edit" at bounding box center [218, 88] width 32 height 23
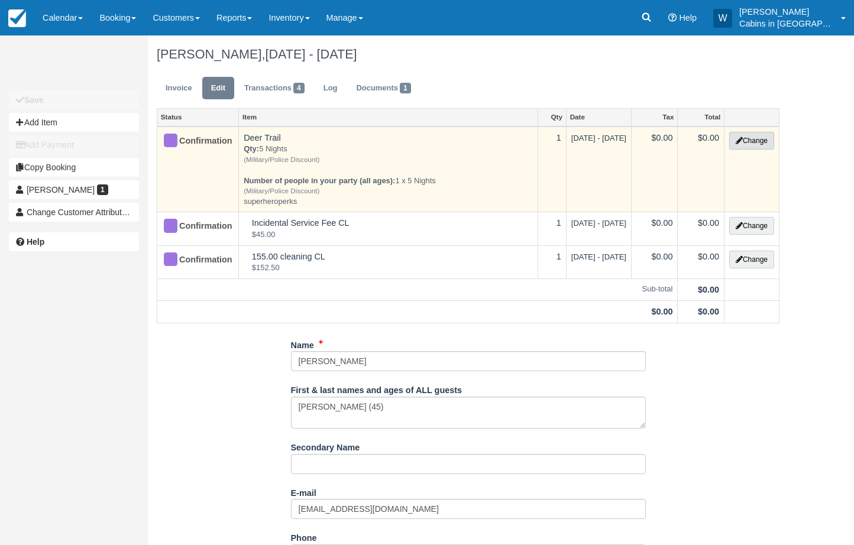
click at [757, 137] on button "Change" at bounding box center [751, 141] width 45 height 18
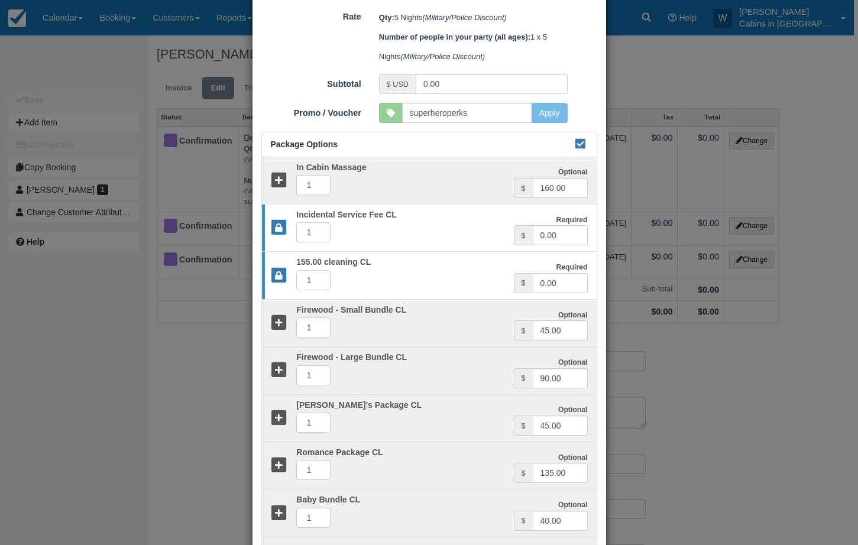
scroll to position [454, 0]
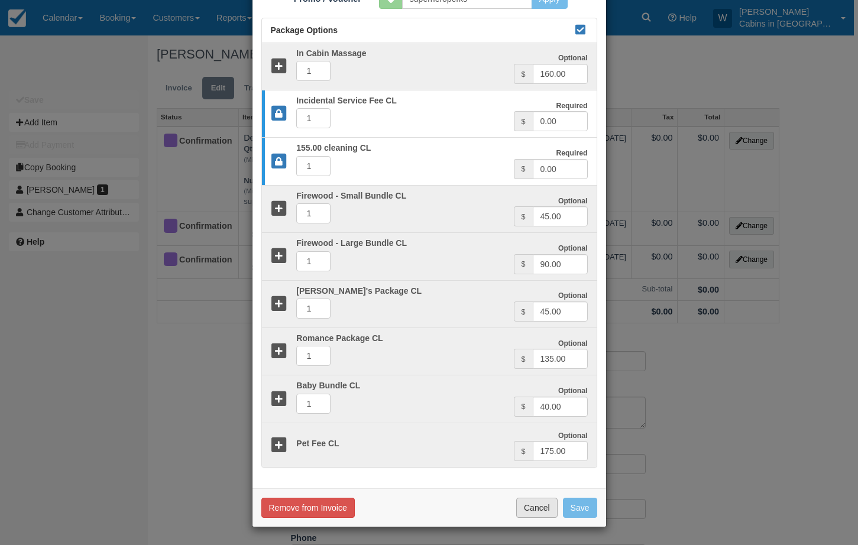
click at [537, 517] on button "Cancel" at bounding box center [536, 508] width 41 height 20
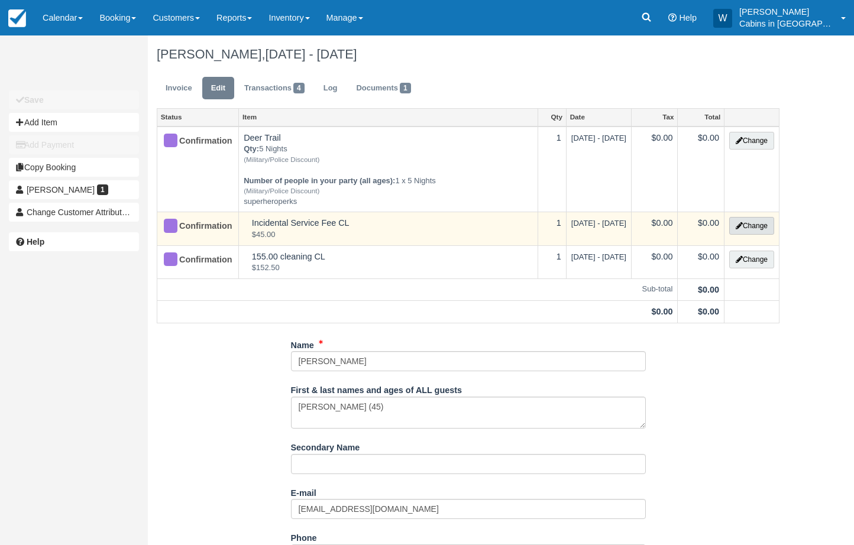
click at [750, 223] on button "Change" at bounding box center [751, 226] width 45 height 18
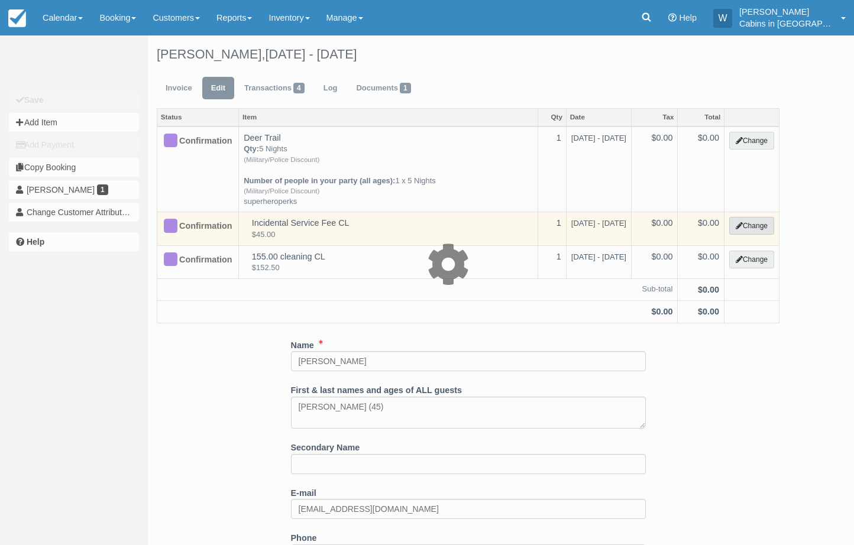
select select "2"
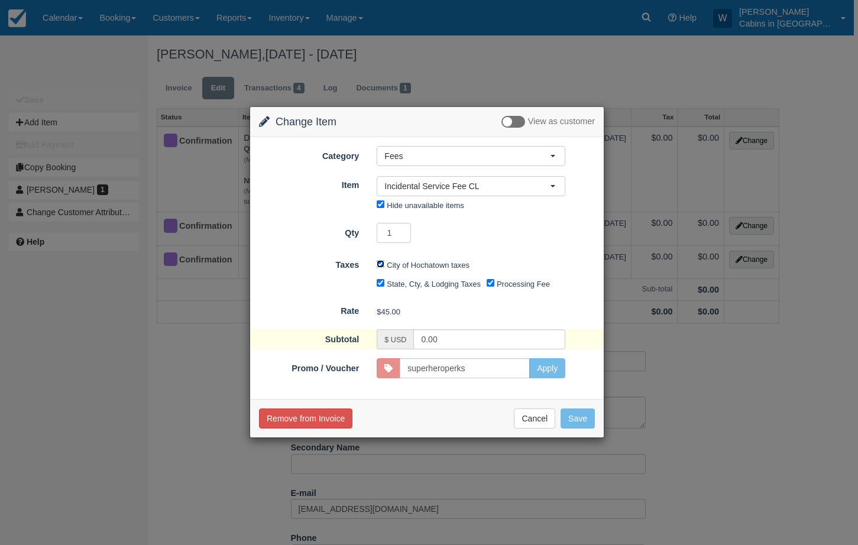
click at [380, 268] on input "City of Hochatown taxes" at bounding box center [381, 264] width 8 height 8
checkbox input "false"
click at [380, 284] on input "State, Cty, & Lodging Taxes" at bounding box center [381, 283] width 8 height 8
checkbox input "false"
click at [488, 284] on input "Processing Fee" at bounding box center [491, 283] width 8 height 8
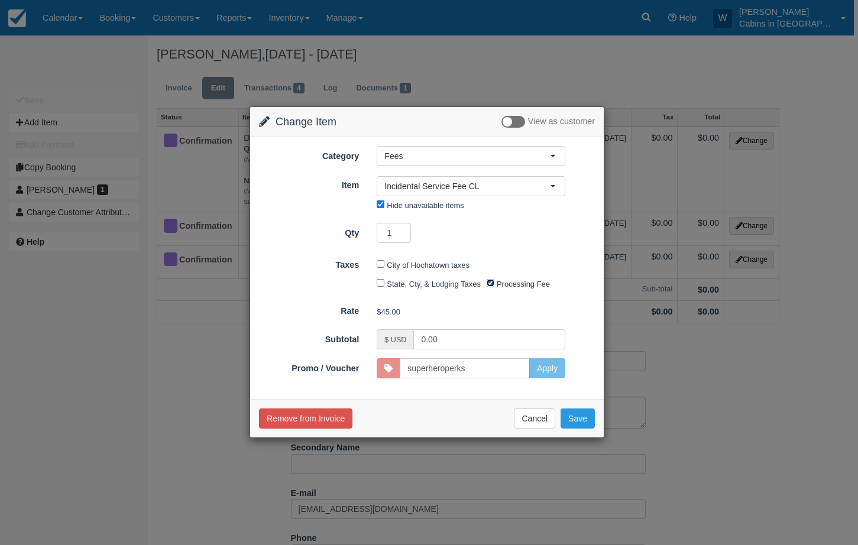
checkbox input "false"
click at [576, 418] on button "Save" at bounding box center [577, 419] width 34 height 20
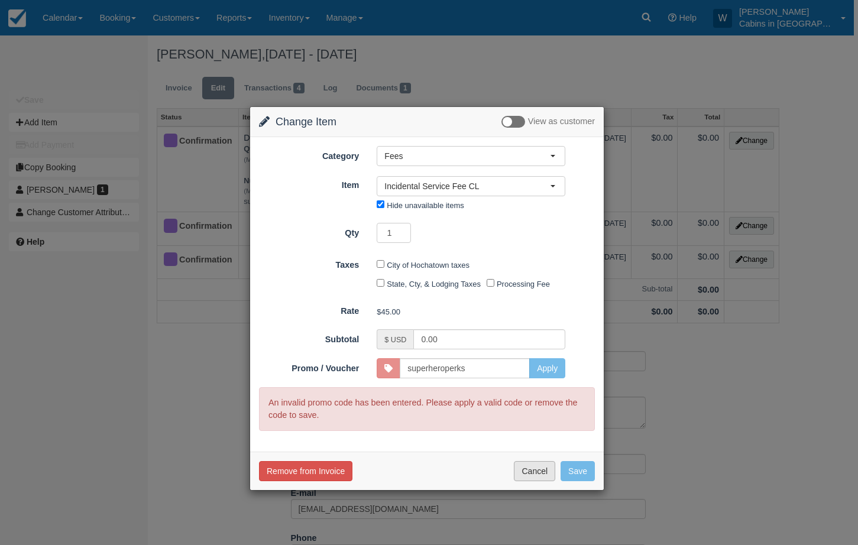
click at [537, 475] on button "Cancel" at bounding box center [534, 471] width 41 height 20
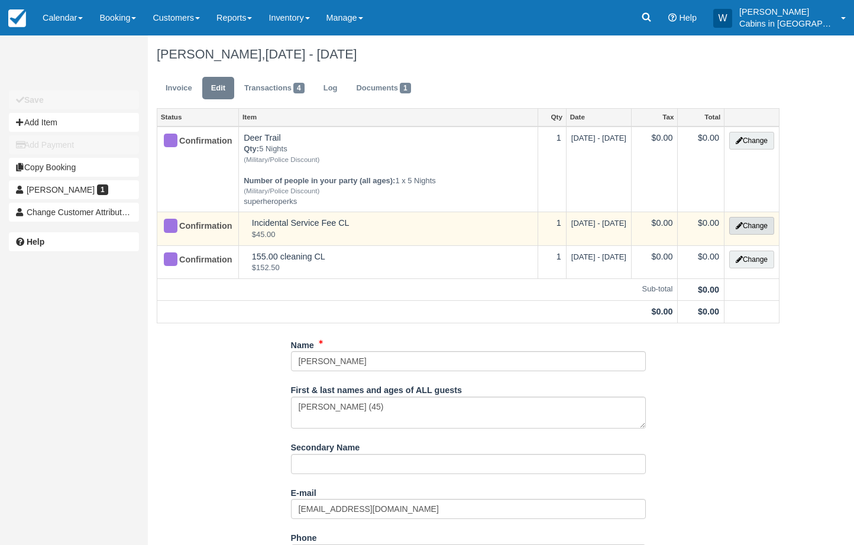
click at [745, 227] on button "Change" at bounding box center [751, 226] width 45 height 18
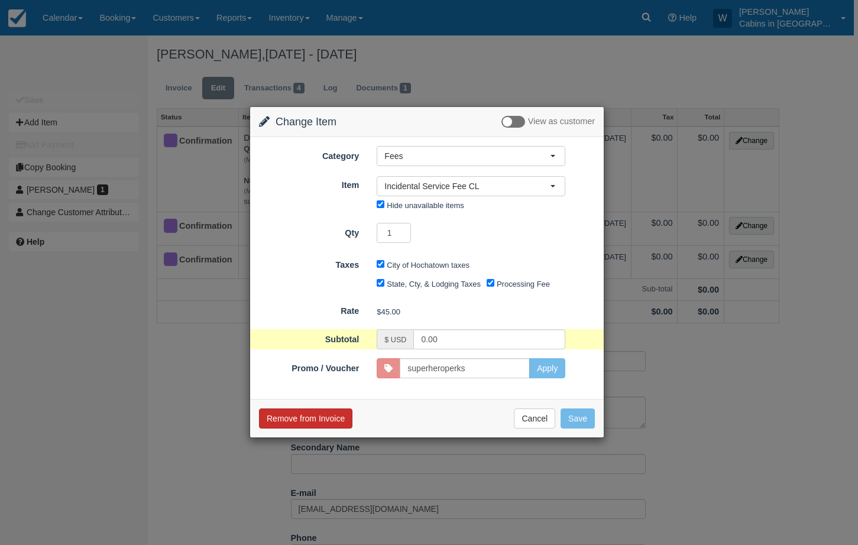
click at [322, 419] on button "Remove from Invoice" at bounding box center [305, 419] width 93 height 20
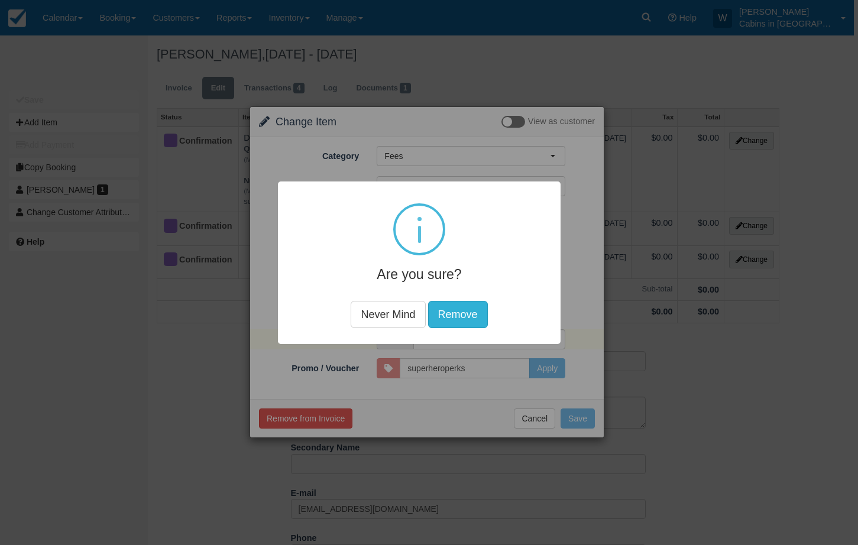
click at [447, 315] on button "Remove" at bounding box center [457, 314] width 60 height 27
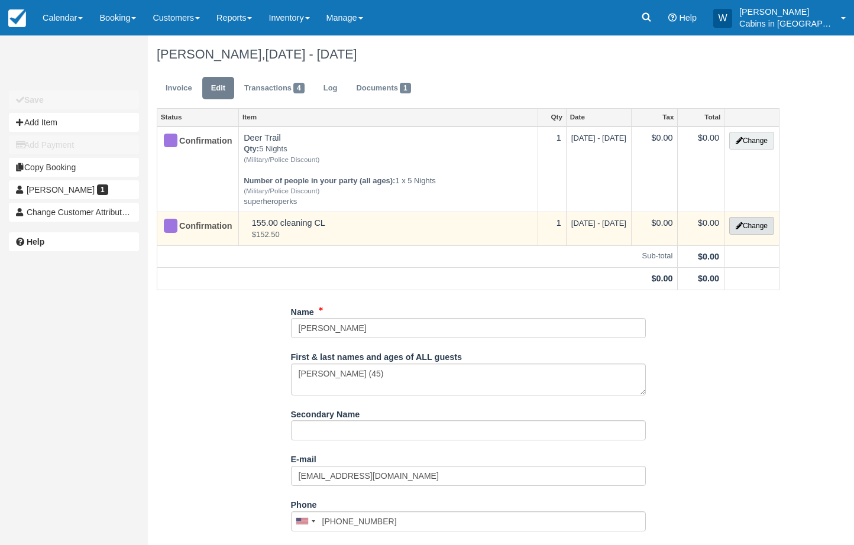
click at [758, 226] on button "Change" at bounding box center [751, 226] width 45 height 18
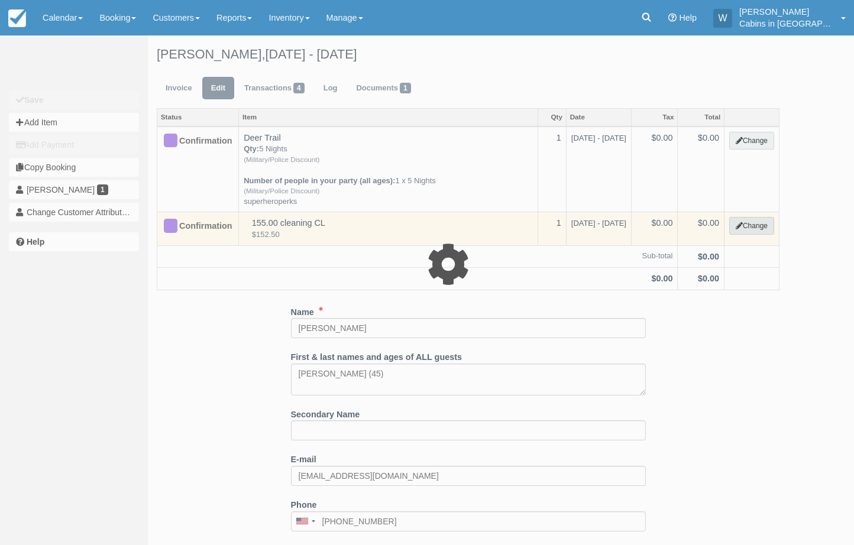
select select "6"
type input "0.00"
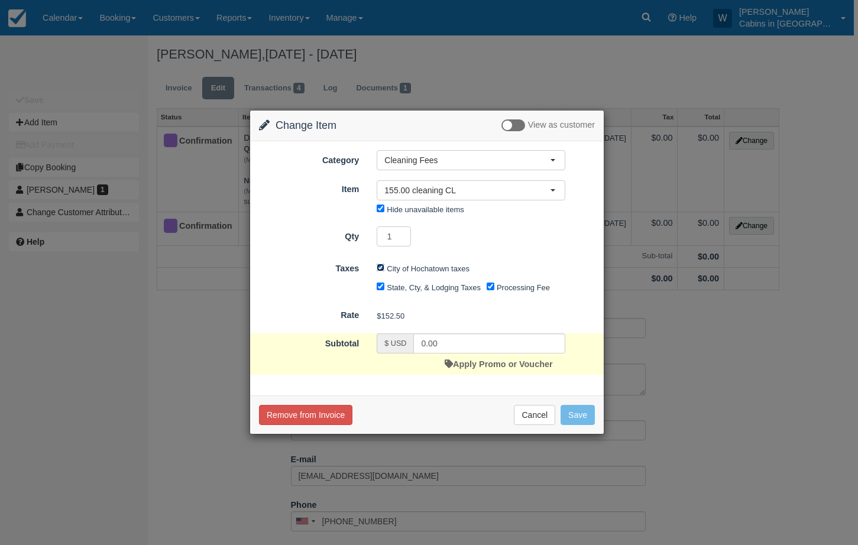
click at [381, 271] on input "City of Hochatown taxes" at bounding box center [381, 268] width 8 height 8
checkbox input "false"
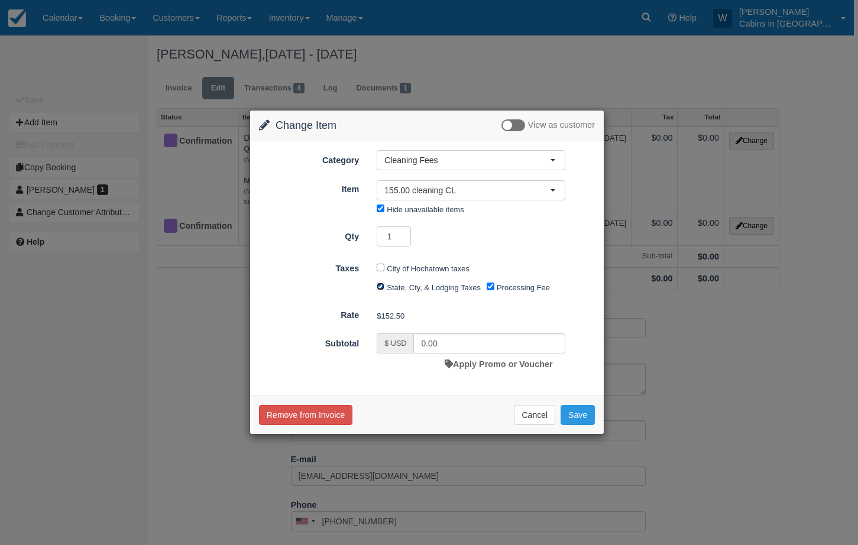
click at [381, 287] on input "State, Cty, & Lodging Taxes" at bounding box center [381, 287] width 8 height 8
checkbox input "false"
click at [489, 287] on input "Processing Fee" at bounding box center [491, 287] width 8 height 8
checkbox input "false"
click at [570, 407] on button "Save" at bounding box center [577, 415] width 34 height 20
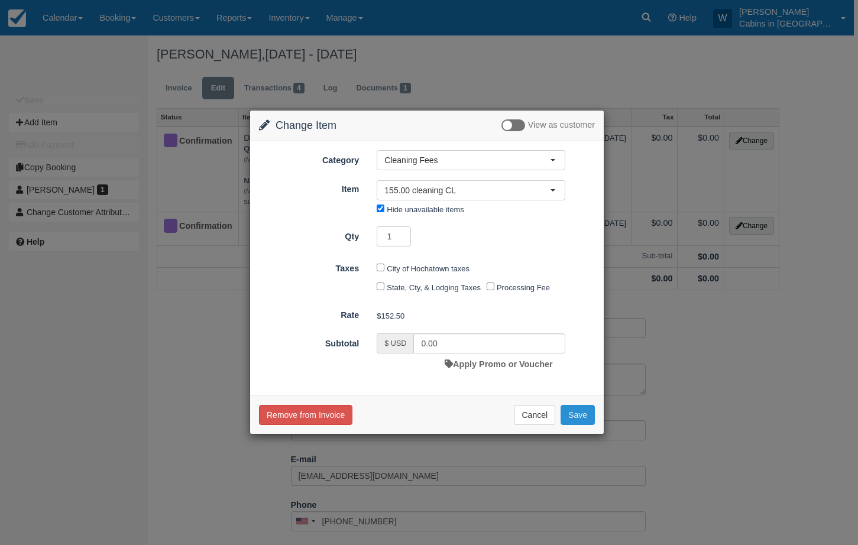
checkbox input "false"
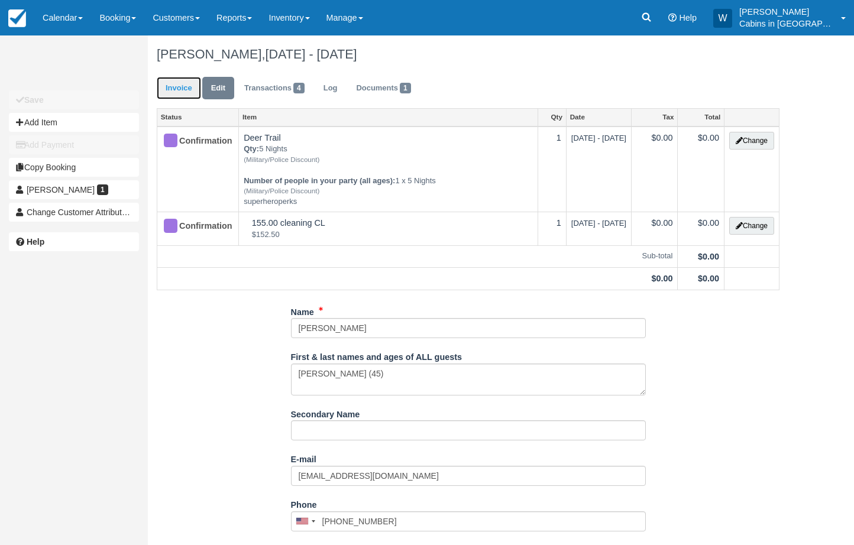
click at [187, 85] on link "Invoice" at bounding box center [179, 88] width 44 height 23
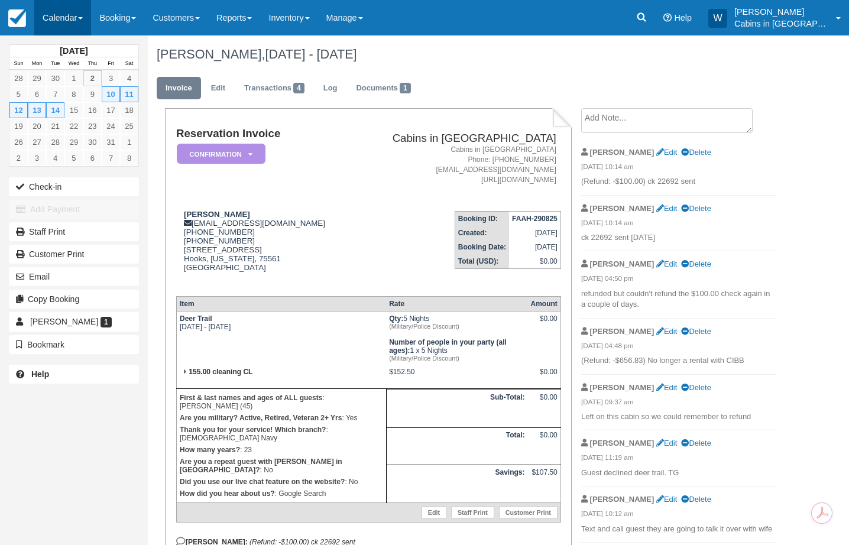
click at [76, 29] on link "Calendar" at bounding box center [62, 17] width 57 height 35
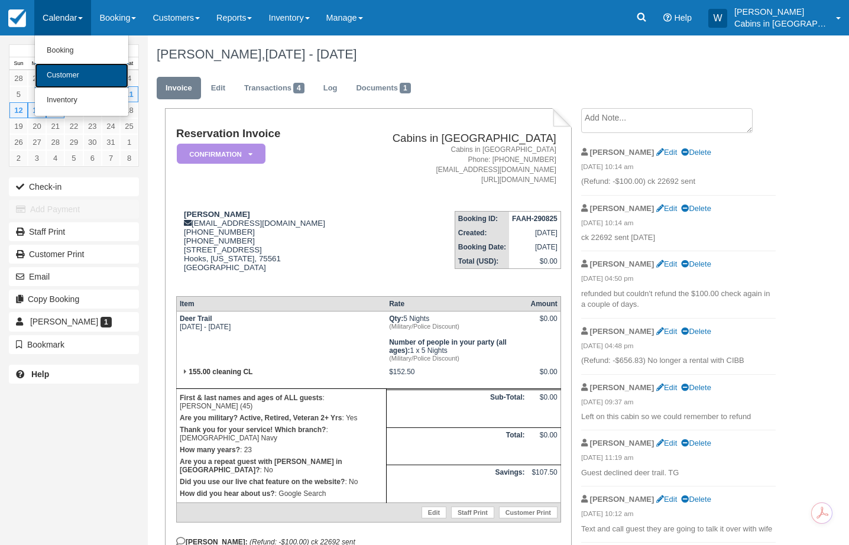
click at [76, 77] on link "Customer" at bounding box center [81, 75] width 93 height 25
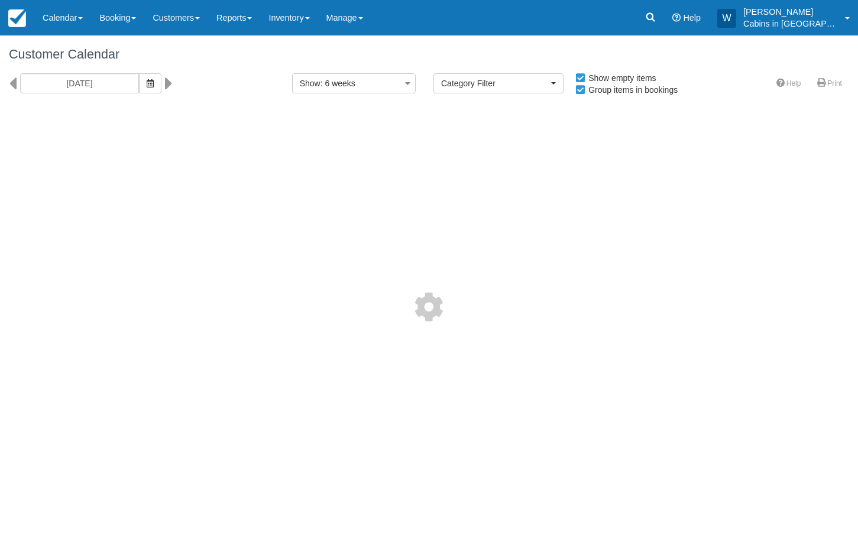
select select
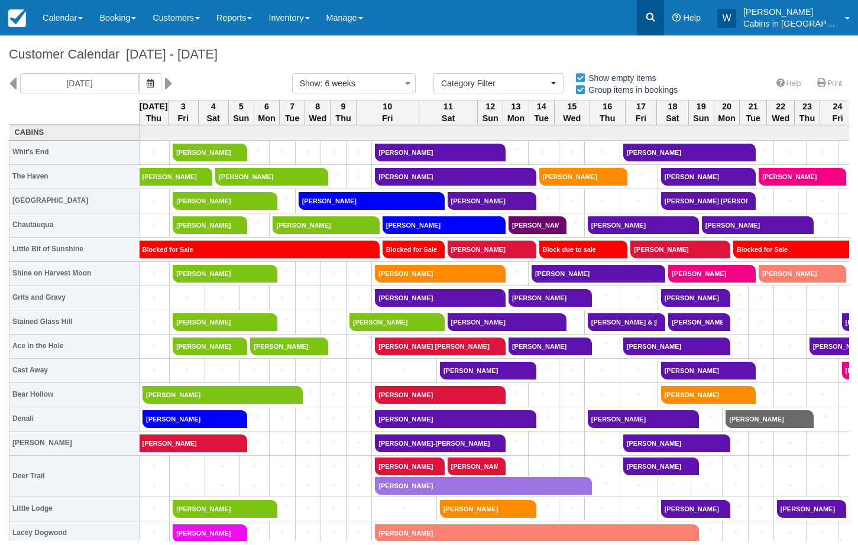
click at [656, 11] on icon at bounding box center [650, 17] width 12 height 12
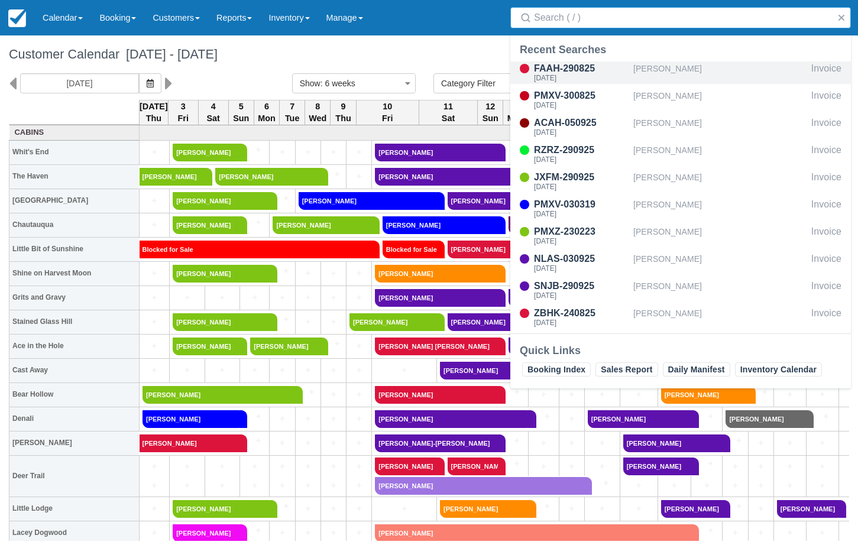
click at [547, 62] on div "FAAH-290825" at bounding box center [581, 68] width 95 height 14
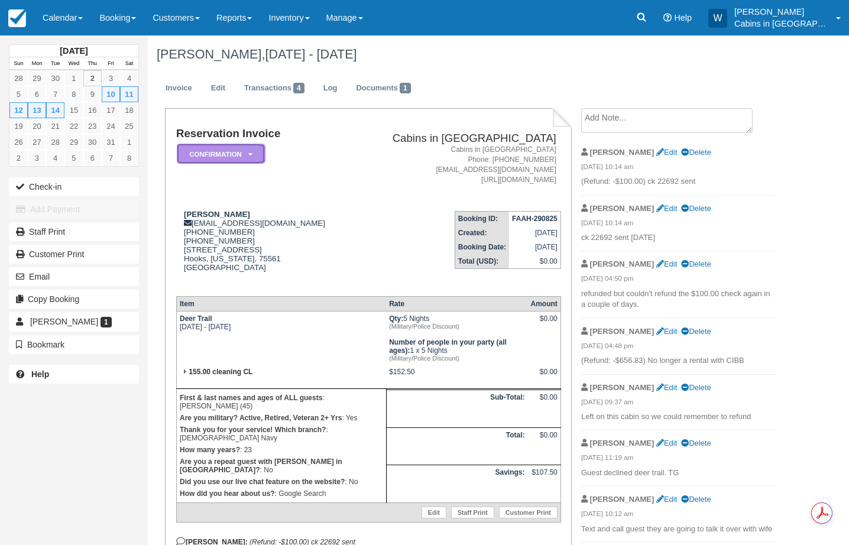
click at [255, 157] on em "Confirmation" at bounding box center [221, 154] width 89 height 21
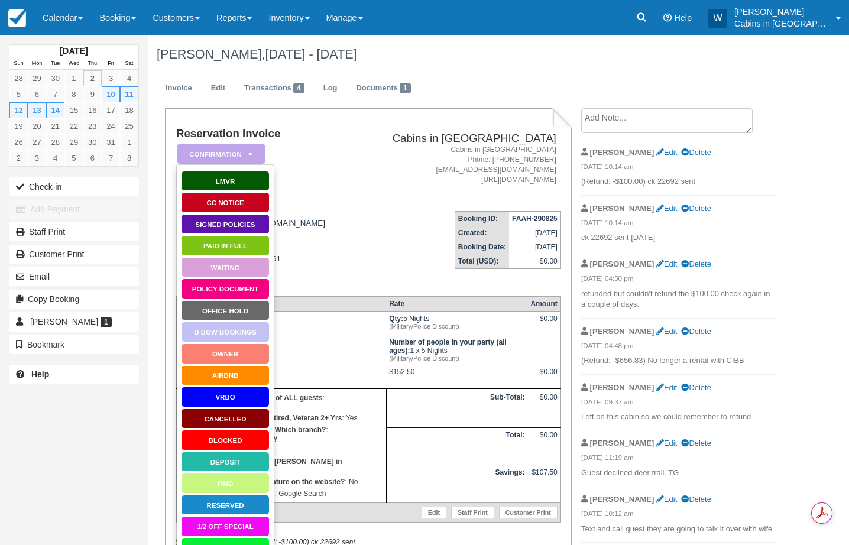
click at [229, 409] on li "Cancelled" at bounding box center [225, 419] width 88 height 21
click at [229, 417] on link "Cancelled" at bounding box center [225, 419] width 89 height 21
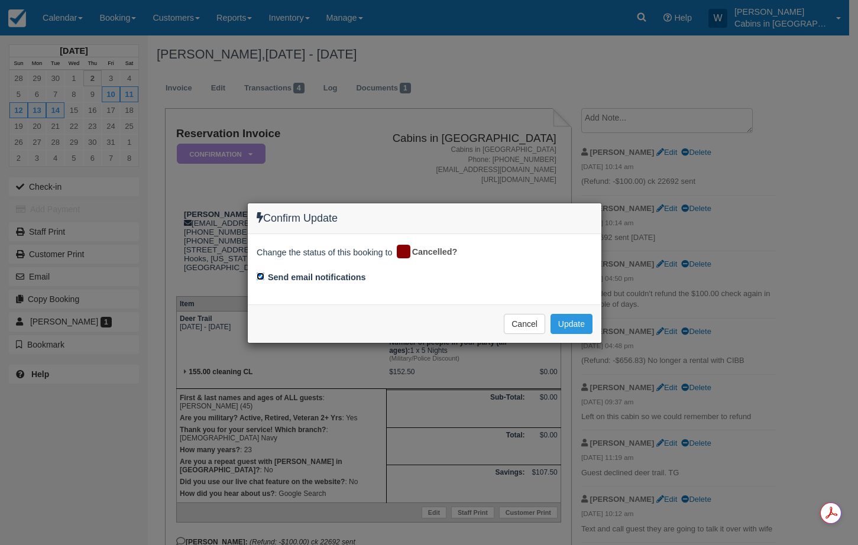
click at [260, 279] on input "Send email notifications" at bounding box center [261, 277] width 8 height 8
checkbox input "false"
click at [572, 325] on button "Update" at bounding box center [571, 324] width 42 height 20
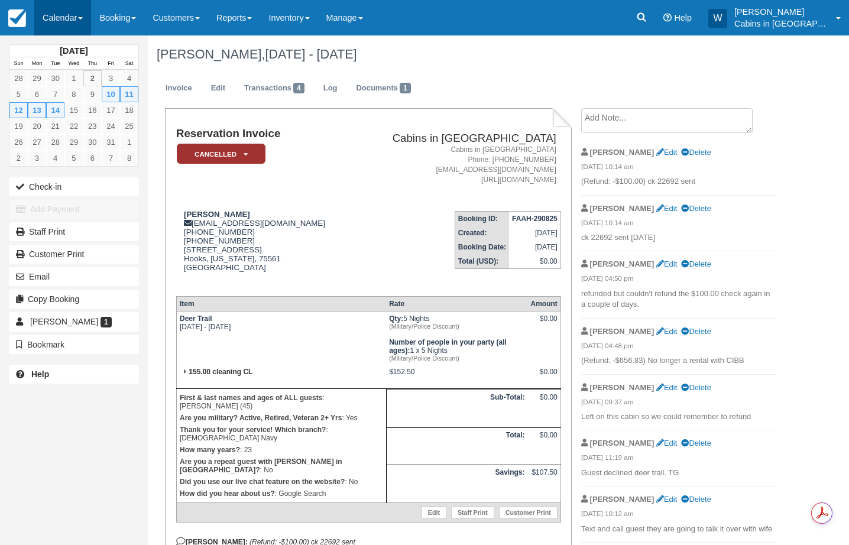
click at [70, 20] on link "Calendar" at bounding box center [62, 17] width 57 height 35
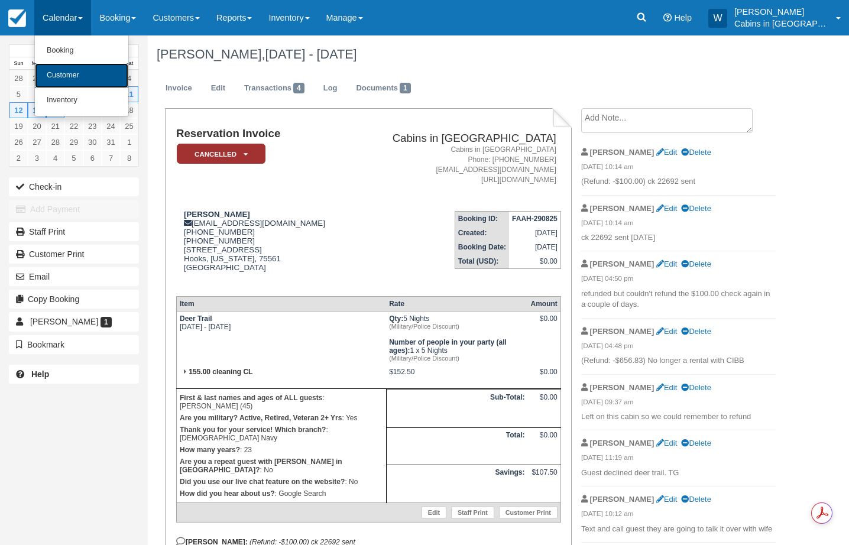
click at [74, 72] on link "Customer" at bounding box center [81, 75] width 93 height 25
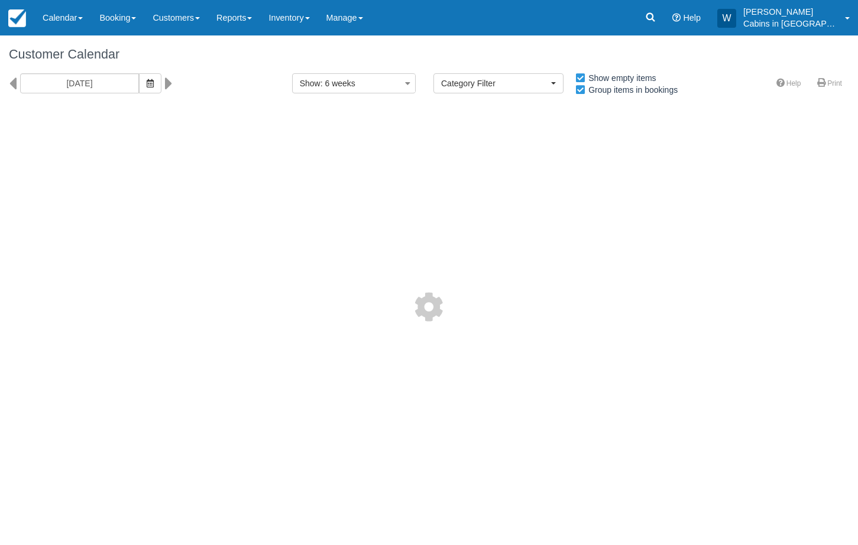
select select
